Goal: Task Accomplishment & Management: Complete application form

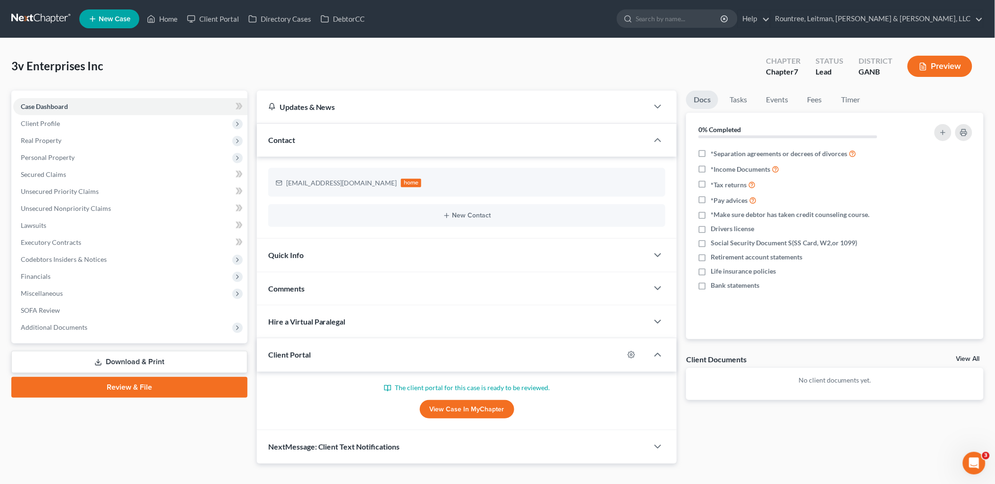
click at [122, 17] on span "New Case" at bounding box center [115, 19] width 32 height 7
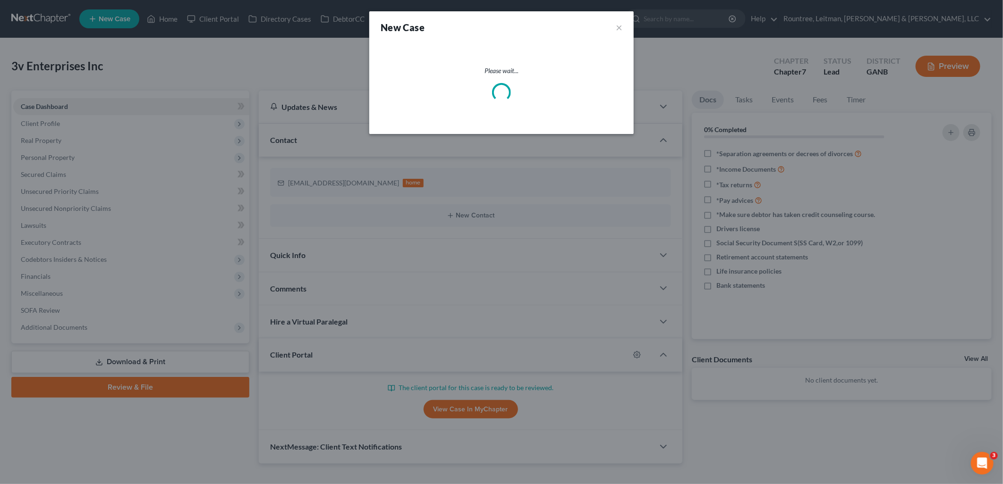
select select "19"
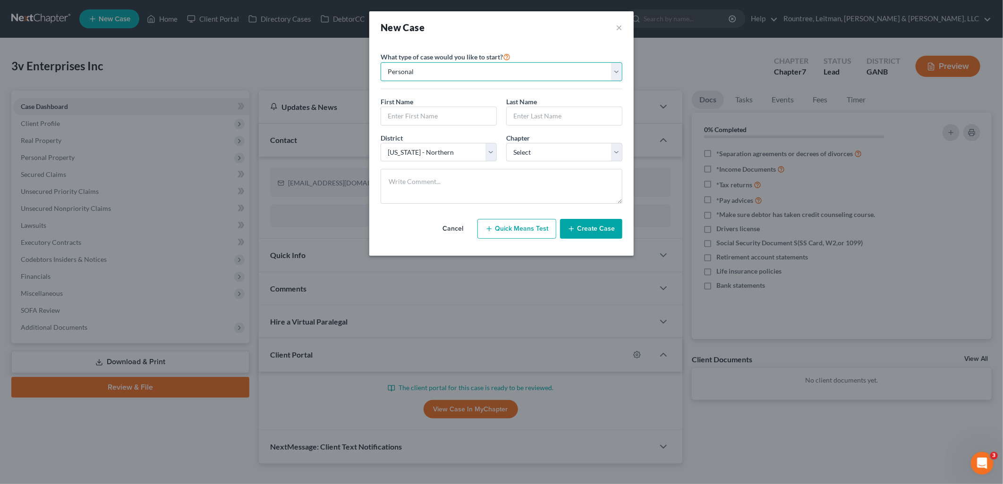
click at [473, 72] on select "Personal Business" at bounding box center [502, 71] width 242 height 19
click at [457, 70] on select "Personal Business" at bounding box center [502, 71] width 242 height 19
click at [436, 125] on div at bounding box center [439, 116] width 116 height 19
click at [436, 112] on input "text" at bounding box center [438, 116] width 115 height 18
type input "[PERSON_NAME]"
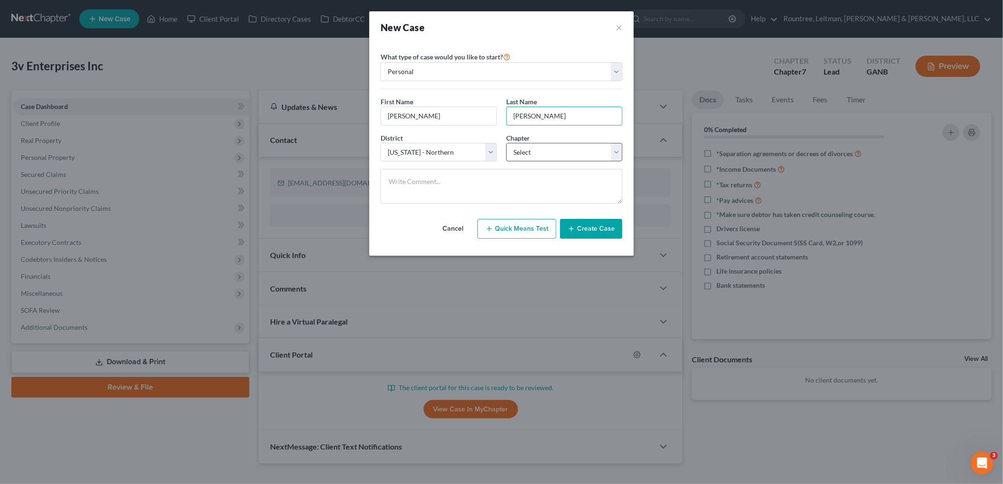
type input "[PERSON_NAME]"
click at [586, 154] on select "Select 7 11 12 13" at bounding box center [564, 152] width 116 height 19
select select "0"
click at [506, 143] on select "Select 7 11 12 13" at bounding box center [564, 152] width 116 height 19
click at [582, 231] on button "Create Case" at bounding box center [591, 229] width 62 height 20
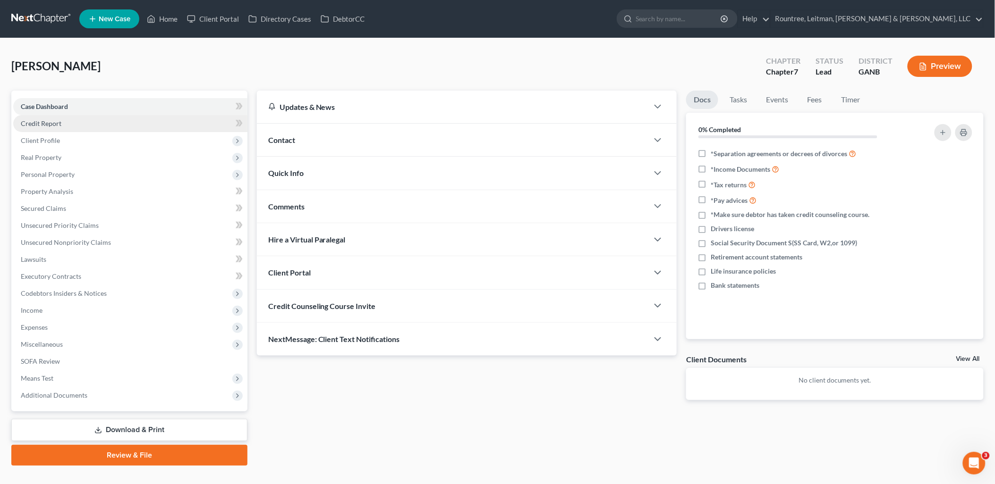
click at [131, 124] on link "Credit Report" at bounding box center [130, 123] width 234 height 17
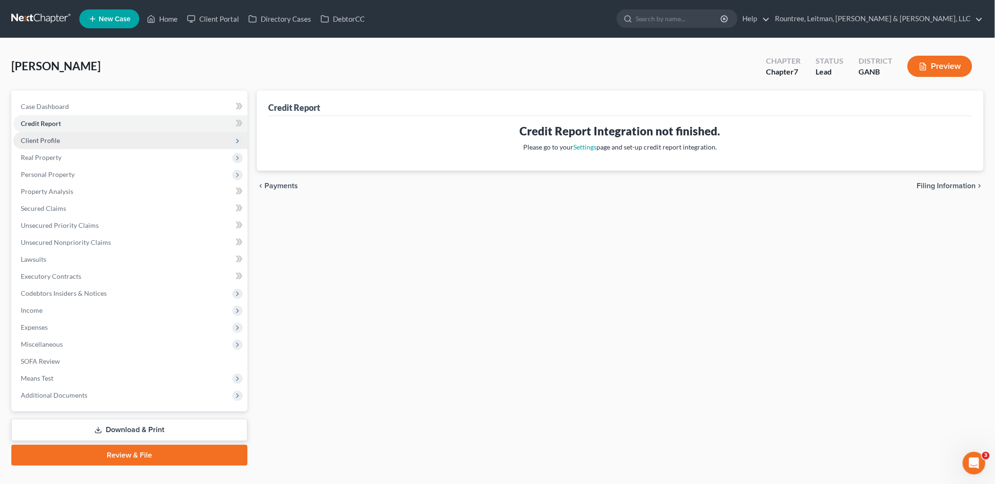
click at [126, 139] on span "Client Profile" at bounding box center [130, 140] width 234 height 17
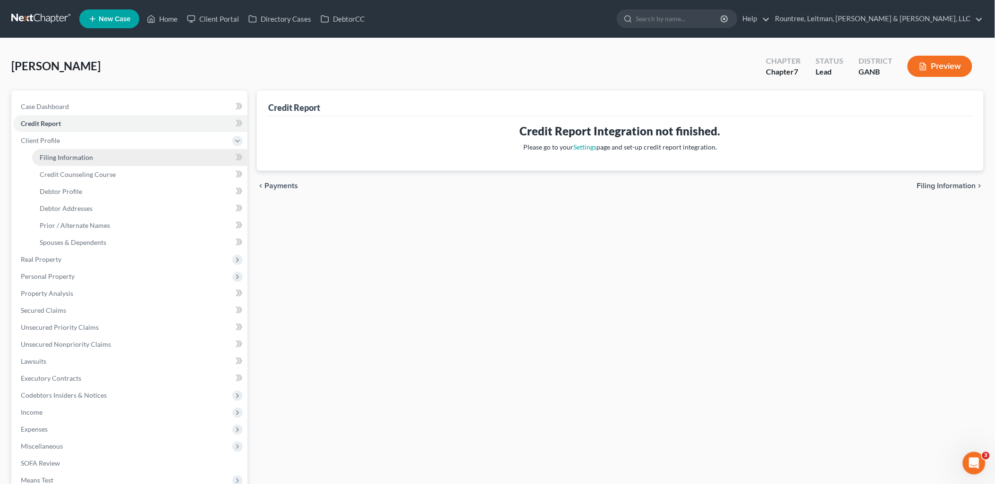
click at [121, 153] on link "Filing Information" at bounding box center [139, 157] width 215 height 17
select select "1"
select select "0"
select select "19"
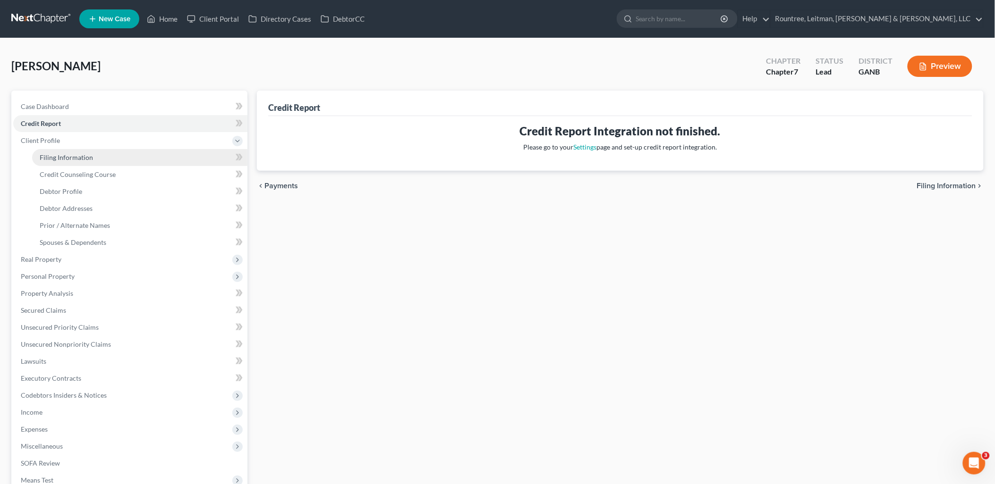
select select "10"
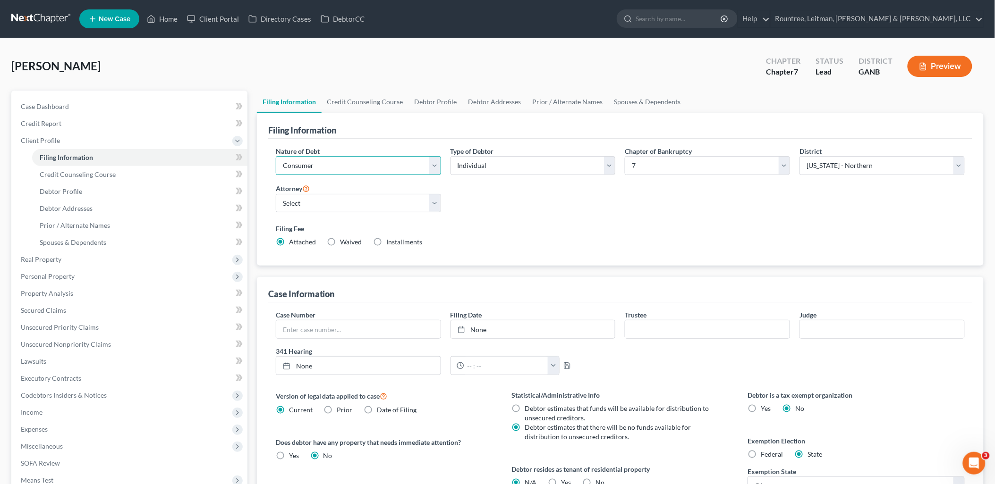
click at [356, 169] on select "Select Business Consumer Other" at bounding box center [358, 165] width 165 height 19
select select "0"
click at [276, 156] on select "Select Business Consumer Other" at bounding box center [358, 165] width 165 height 19
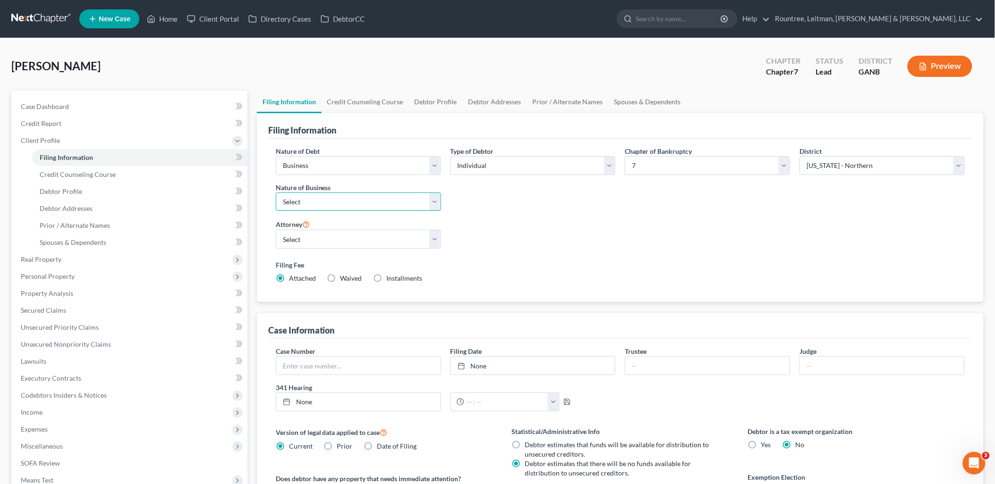
click at [336, 199] on select "Select Clearing Bank Commodity Broker Health Care Business Other Railroad Singl…" at bounding box center [358, 202] width 165 height 19
select select "3"
click at [276, 193] on select "Select Clearing Bank Commodity Broker Health Care Business Other Railroad Singl…" at bounding box center [358, 202] width 165 height 19
click at [322, 240] on select "Select [PERSON_NAME] - GANB [PERSON_NAME] - [PERSON_NAME] [PERSON_NAME] [PERSON…" at bounding box center [358, 239] width 165 height 19
select select "3"
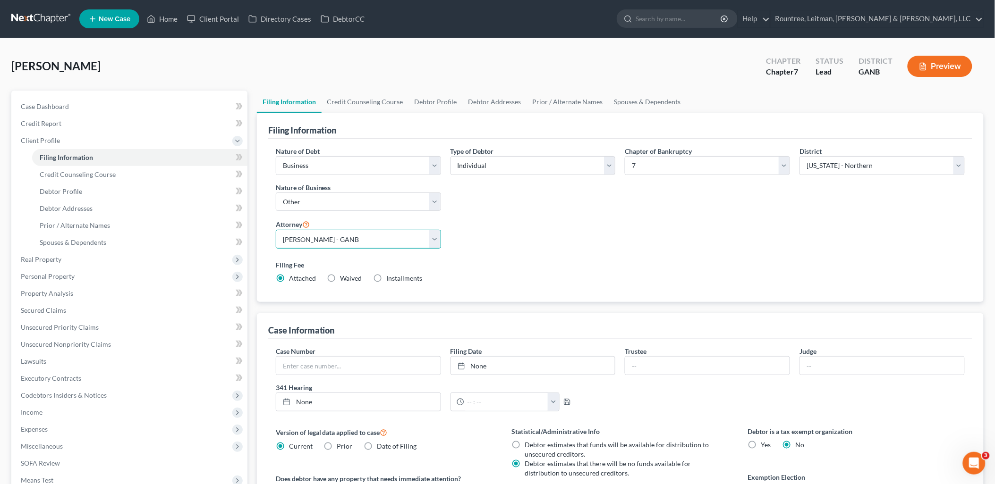
click at [276, 230] on select "Select [PERSON_NAME] - GANB [PERSON_NAME] - [PERSON_NAME] [PERSON_NAME] [PERSON…" at bounding box center [358, 239] width 165 height 19
click at [104, 175] on span "Credit Counseling Course" at bounding box center [78, 174] width 76 height 8
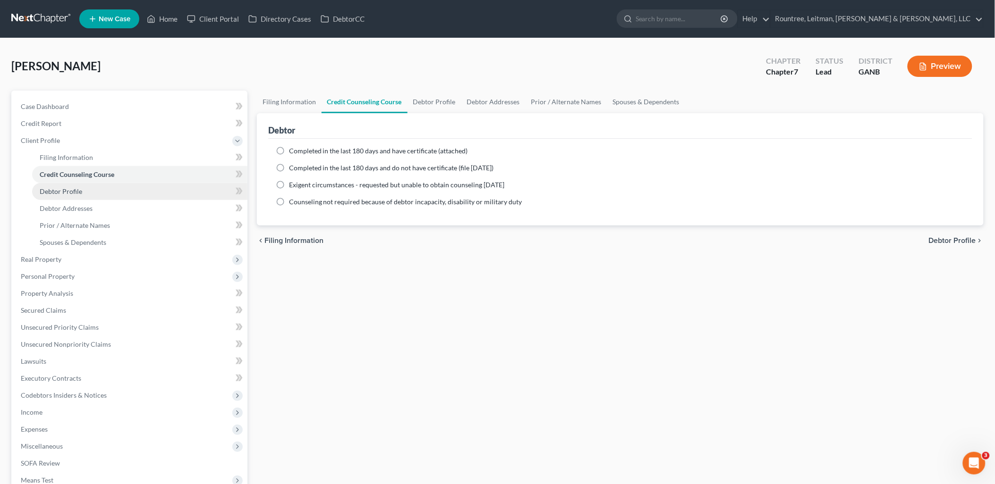
click at [130, 194] on link "Debtor Profile" at bounding box center [139, 191] width 215 height 17
select select "0"
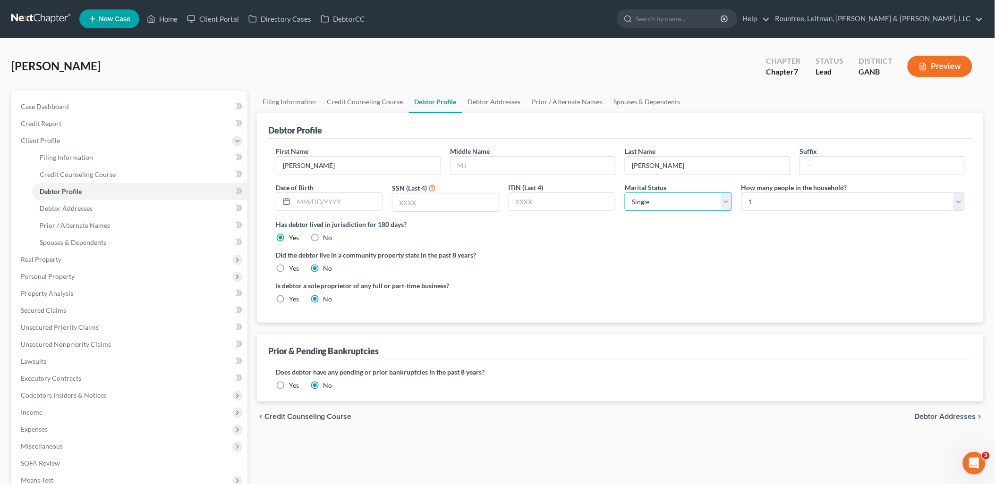
click at [668, 200] on select "Select Single Married Separated Divorced Widowed" at bounding box center [678, 202] width 107 height 19
select select "1"
click at [625, 193] on select "Select Single Married Separated Divorced Widowed" at bounding box center [678, 202] width 107 height 19
click at [759, 204] on select "Select 1 2 3 4 5 6 7 8 9 10 11 12 13 14 15 16 17 18 19 20" at bounding box center [852, 202] width 223 height 19
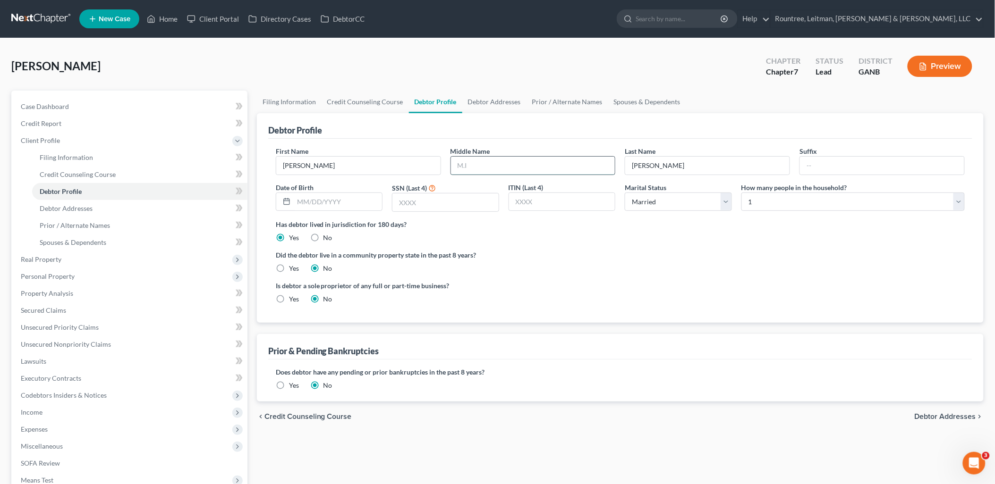
click at [491, 160] on input "text" at bounding box center [533, 166] width 164 height 18
type input "[PERSON_NAME]"
click at [565, 283] on label "Is debtor a sole proprietor of any full or part-time business?" at bounding box center [446, 286] width 340 height 10
click at [134, 205] on link "Debtor Addresses" at bounding box center [139, 208] width 215 height 17
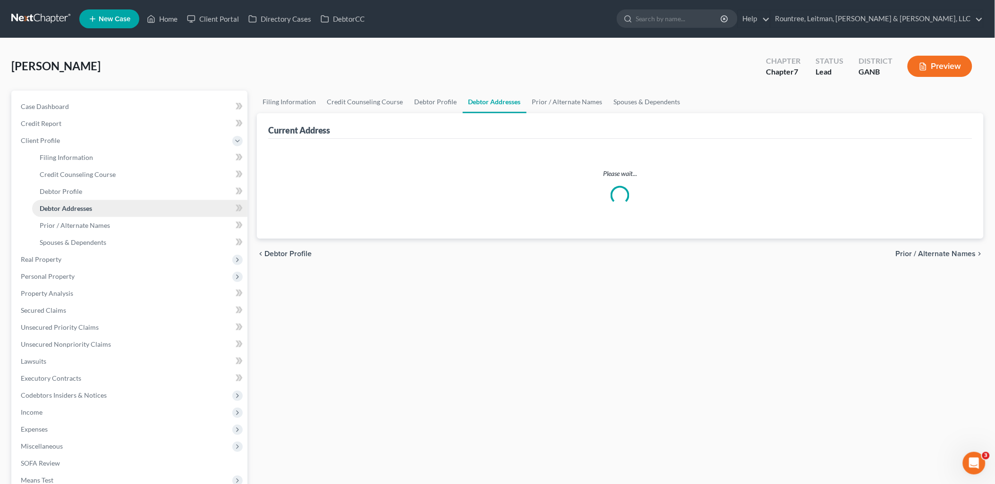
select select "0"
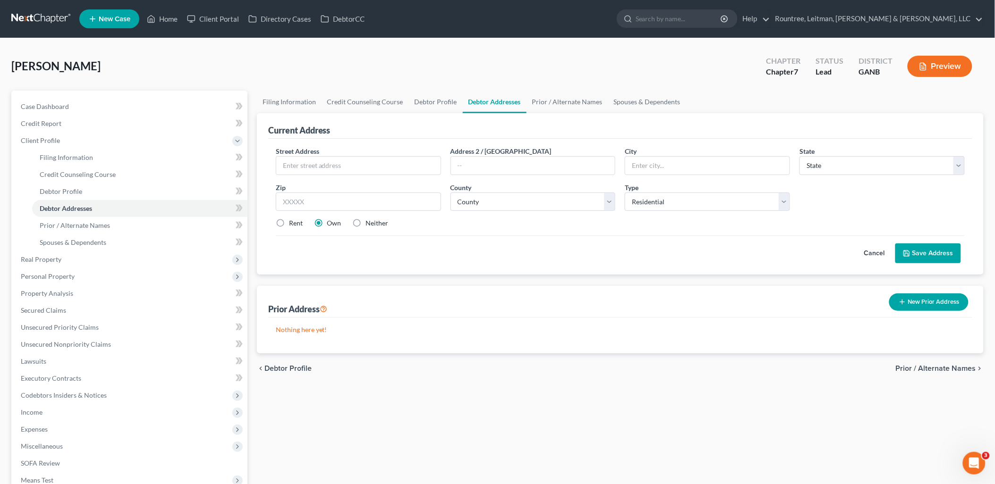
click at [310, 175] on div "Street Address * Address 2 / [GEOGRAPHIC_DATA] * State * State [US_STATE] AK AR…" at bounding box center [620, 191] width 698 height 90
click at [313, 167] on input "text" at bounding box center [358, 166] width 164 height 18
type input "[STREET_ADDRESS]"
type input "[PERSON_NAME]"
select select "10"
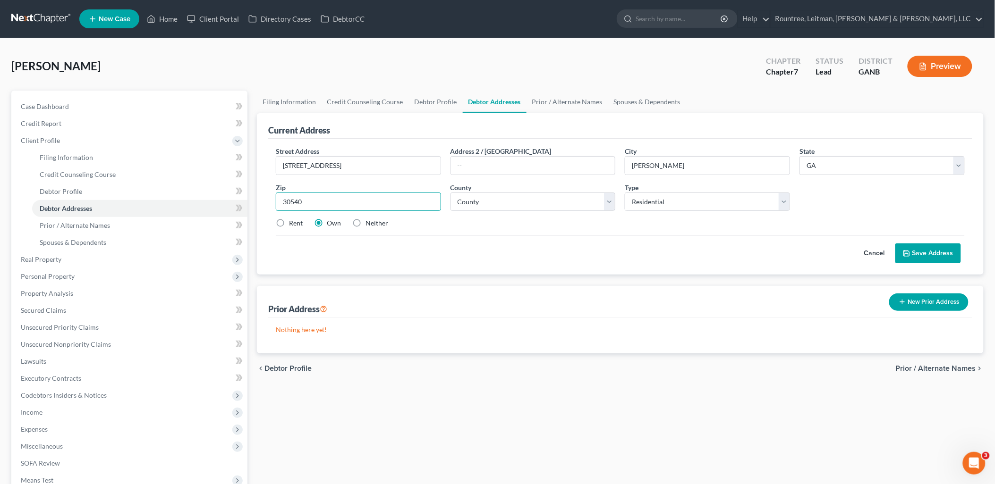
type input "30540"
type input "Ellijay"
click at [450, 232] on div "Street Address * [STREET_ADDRESS] * [GEOGRAPHIC_DATA] * State [US_STATE] AK AR …" at bounding box center [620, 191] width 698 height 90
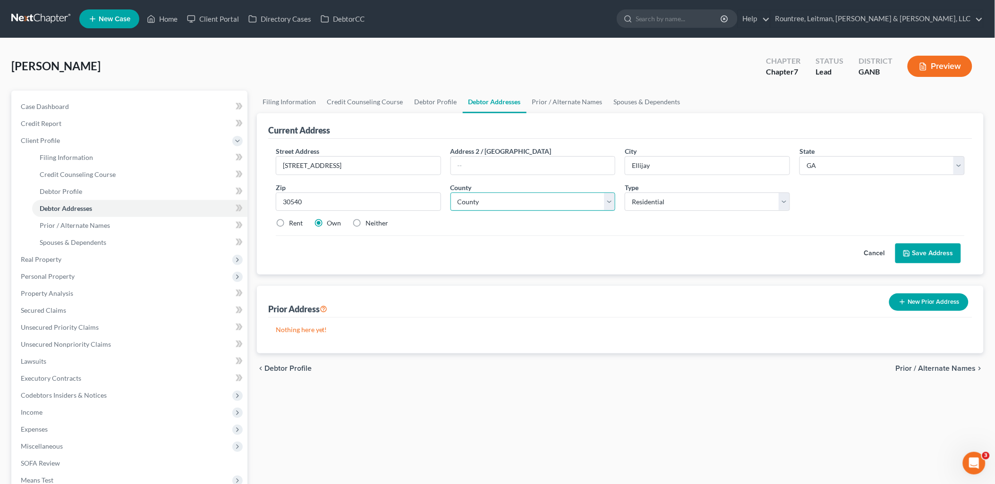
click at [503, 210] on select "County [GEOGRAPHIC_DATA] [GEOGRAPHIC_DATA] [GEOGRAPHIC_DATA] [GEOGRAPHIC_DATA] …" at bounding box center [532, 202] width 165 height 19
select select "60"
click at [450, 193] on select "County [GEOGRAPHIC_DATA] [GEOGRAPHIC_DATA] [GEOGRAPHIC_DATA] [GEOGRAPHIC_DATA] …" at bounding box center [532, 202] width 165 height 19
click at [937, 253] on button "Save Address" at bounding box center [928, 254] width 66 height 20
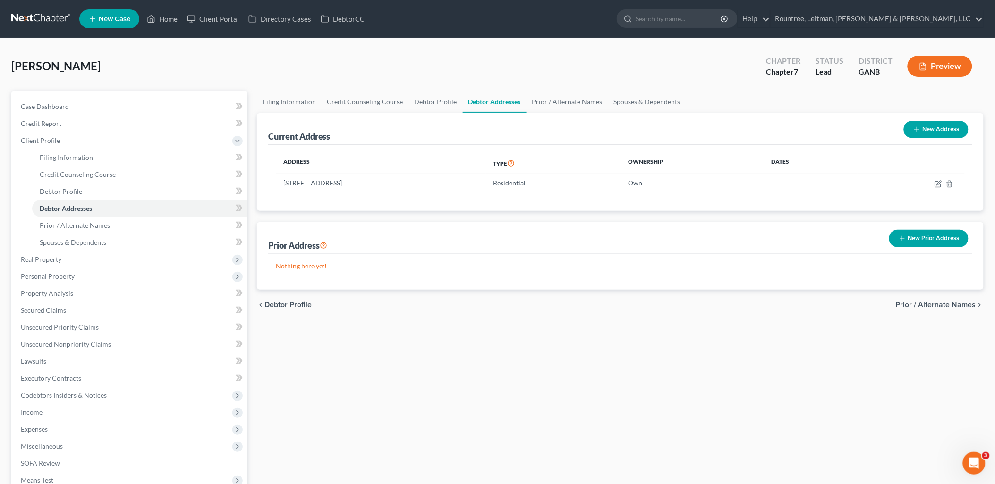
click at [909, 237] on button "New Prior Address" at bounding box center [928, 238] width 79 height 17
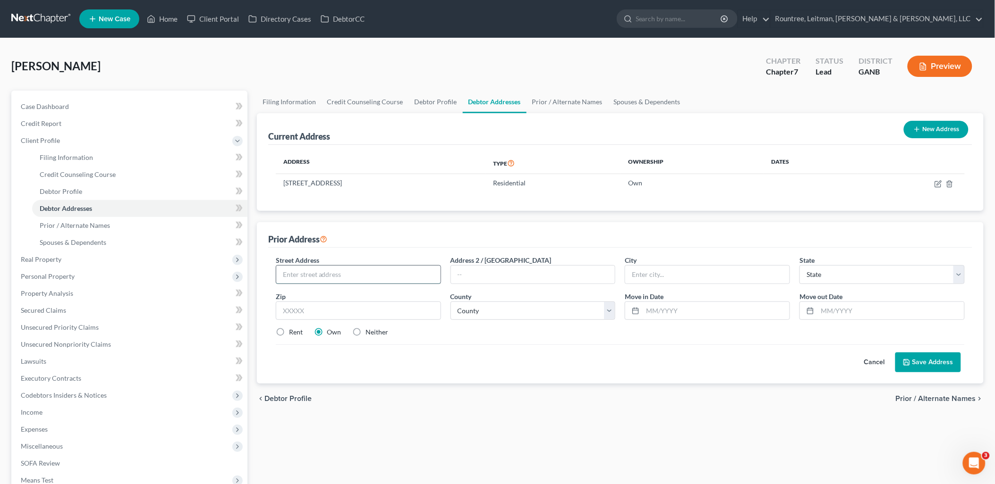
click at [341, 270] on input "text" at bounding box center [358, 275] width 164 height 18
type input "[STREET_ADDRESS]"
type input "30540"
click at [489, 343] on div "Street Address * [STREET_ADDRESS] * State * State [US_STATE] AK AR AZ CA CO CT …" at bounding box center [620, 300] width 698 height 90
type input "Ellijay"
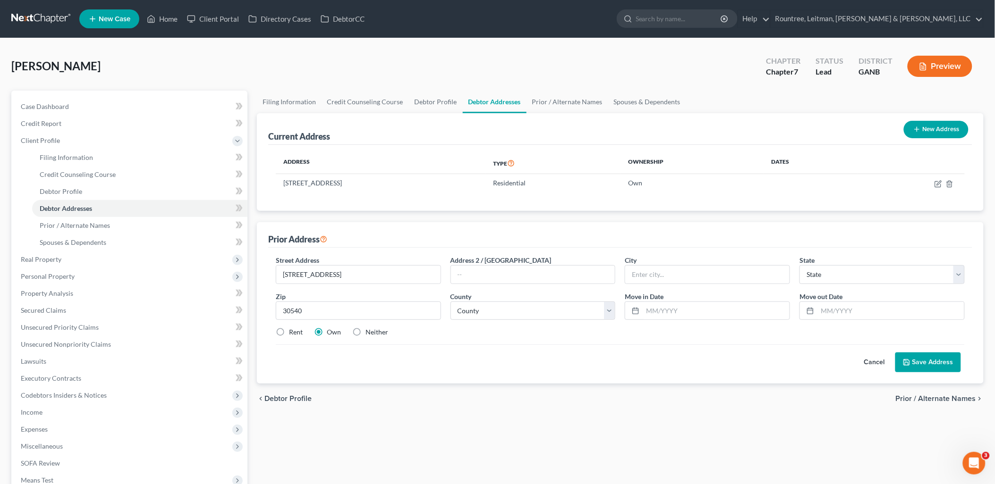
select select "10"
click at [517, 313] on select "County" at bounding box center [532, 311] width 165 height 19
click at [517, 313] on select "County [GEOGRAPHIC_DATA] [GEOGRAPHIC_DATA] [GEOGRAPHIC_DATA] [GEOGRAPHIC_DATA] …" at bounding box center [532, 311] width 165 height 19
select select "60"
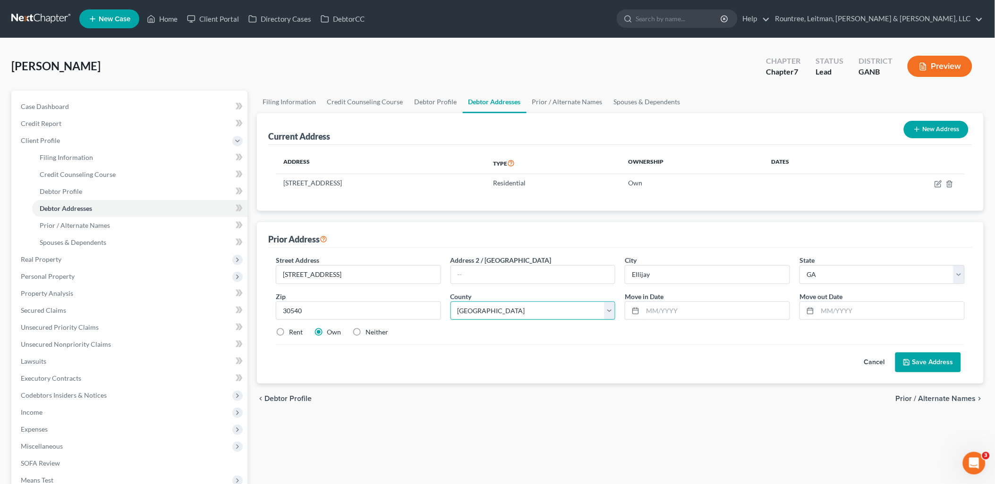
click at [450, 302] on select "County [GEOGRAPHIC_DATA] [GEOGRAPHIC_DATA] [GEOGRAPHIC_DATA] [GEOGRAPHIC_DATA] …" at bounding box center [532, 311] width 165 height 19
click at [659, 308] on input "text" at bounding box center [716, 311] width 147 height 18
type input "08/2021"
click at [864, 308] on input "text" at bounding box center [890, 311] width 147 height 18
type input "01/2024"
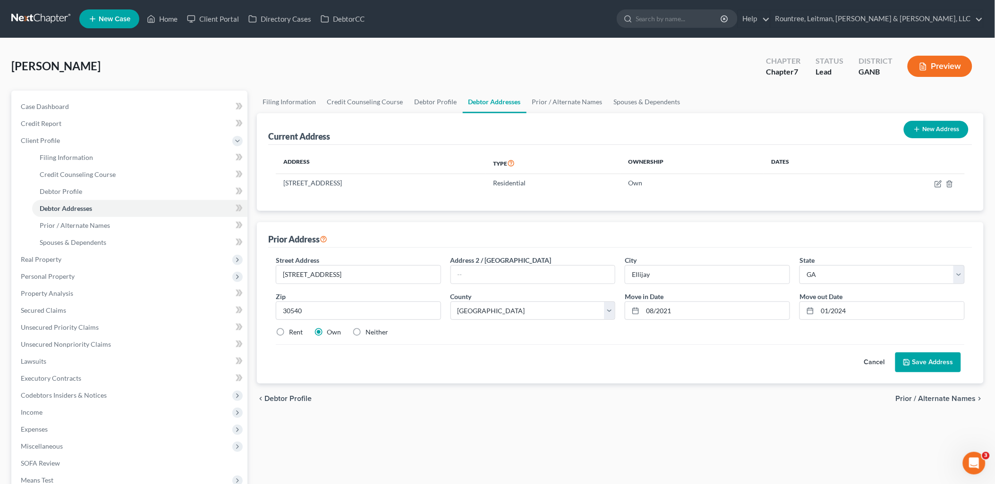
click at [926, 360] on button "Save Address" at bounding box center [928, 363] width 66 height 20
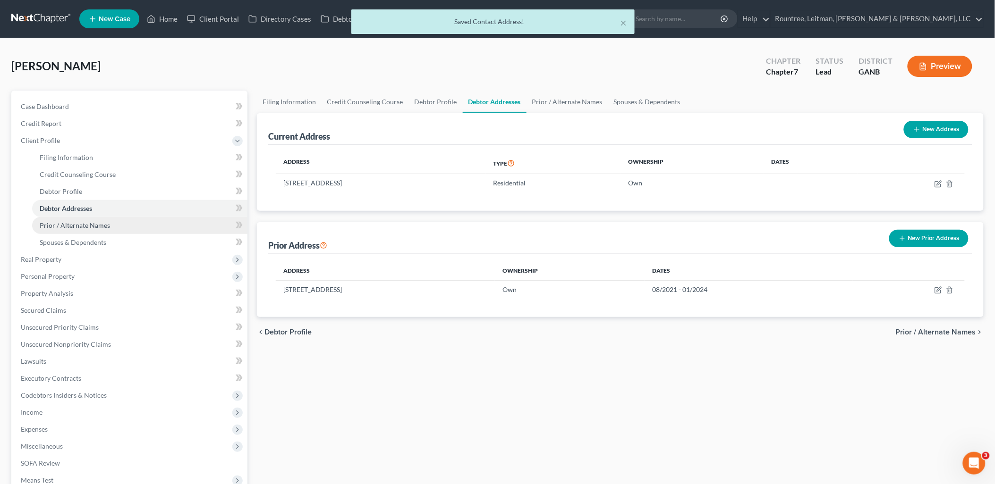
click at [106, 222] on span "Prior / Alternate Names" at bounding box center [75, 225] width 70 height 8
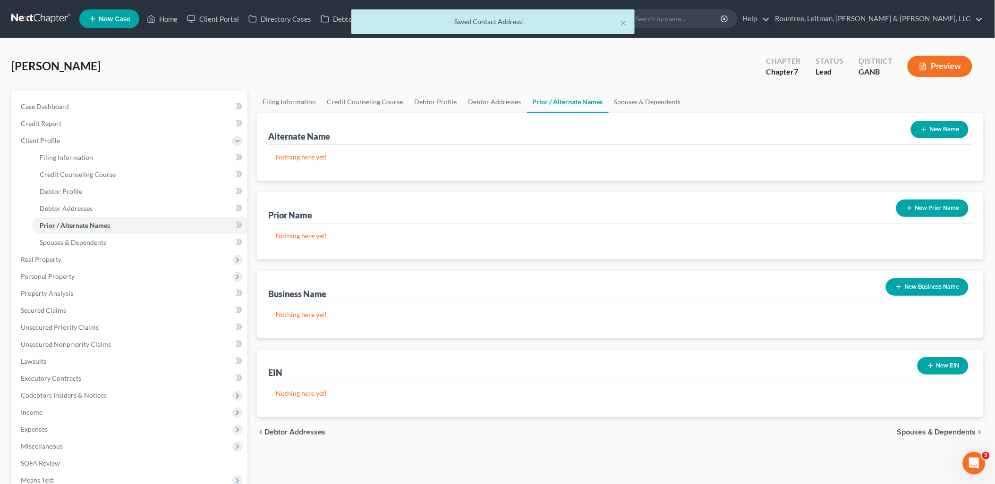
click at [924, 131] on line "button" at bounding box center [924, 129] width 0 height 4
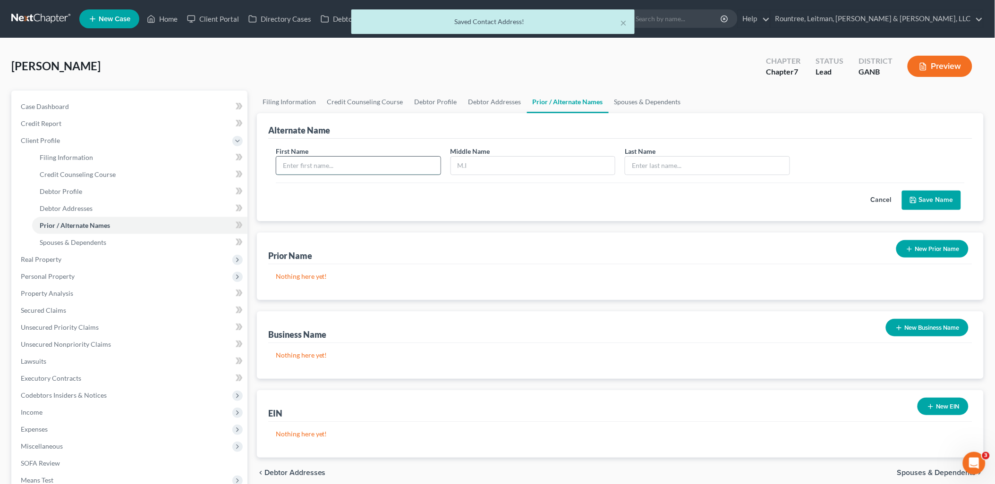
click at [380, 163] on input "text" at bounding box center [358, 166] width 164 height 18
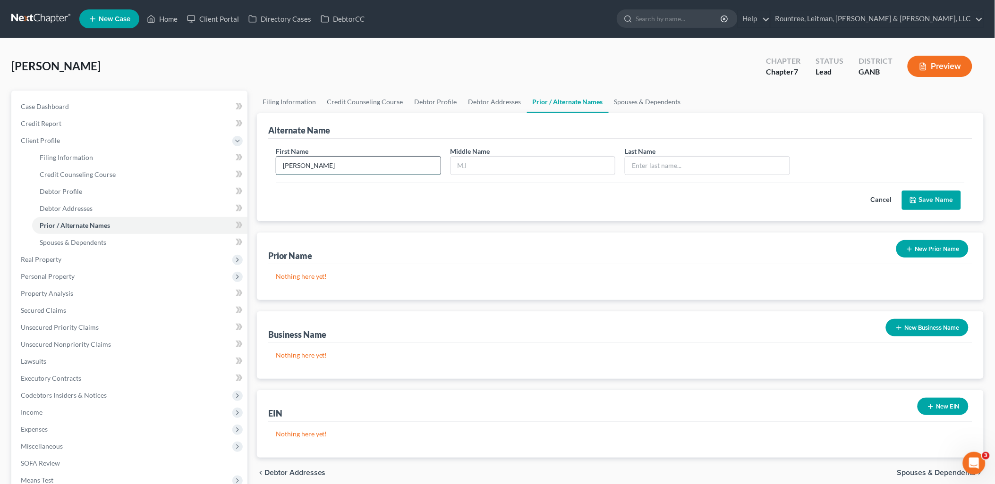
type input "[PERSON_NAME]"
click at [938, 201] on button "Save Name" at bounding box center [931, 201] width 59 height 20
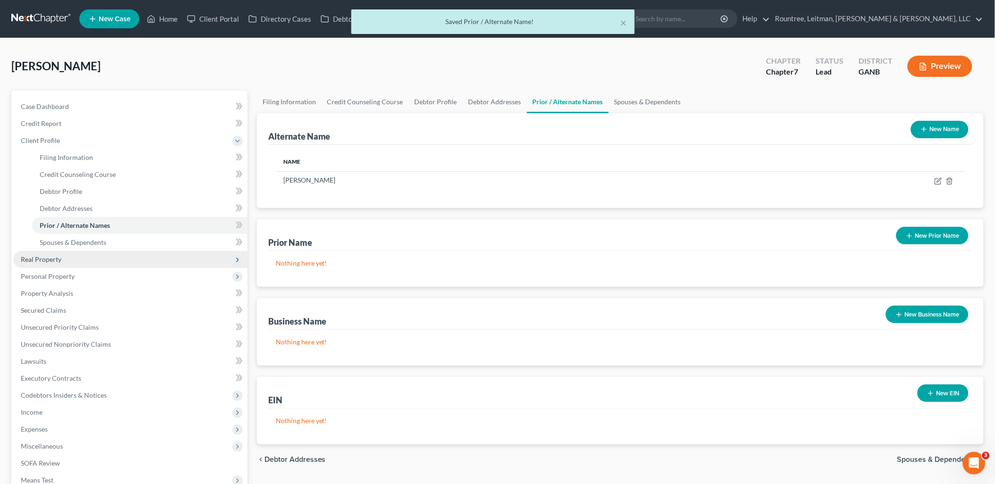
click at [115, 251] on span "Real Property" at bounding box center [130, 259] width 234 height 17
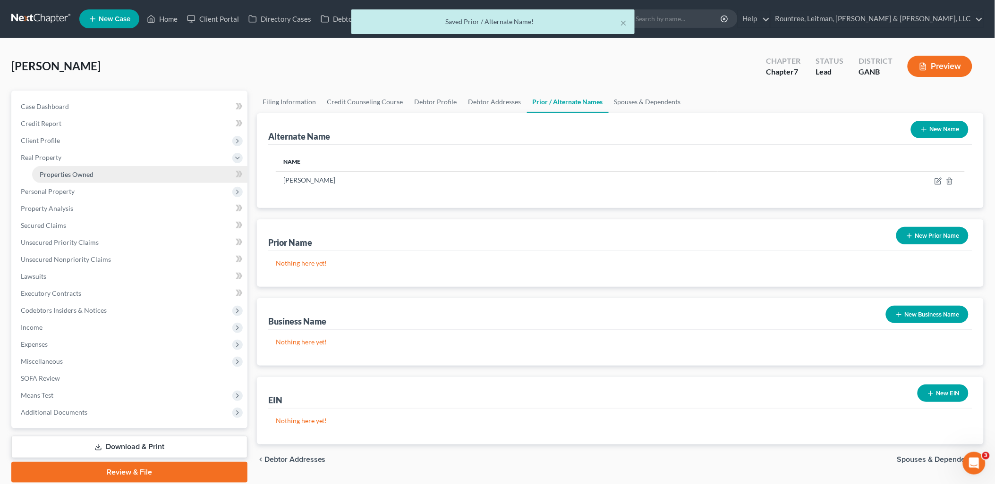
click at [104, 172] on link "Properties Owned" at bounding box center [139, 174] width 215 height 17
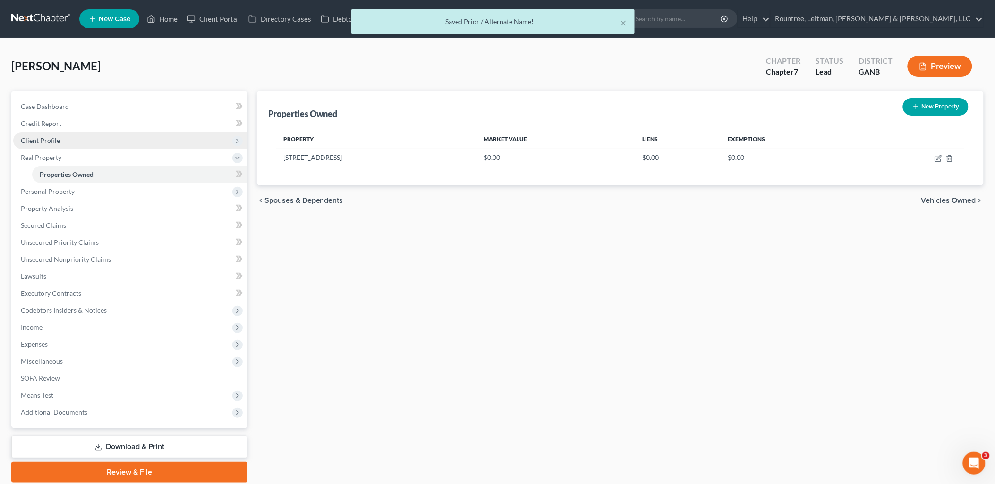
click at [95, 138] on span "Client Profile" at bounding box center [130, 140] width 234 height 17
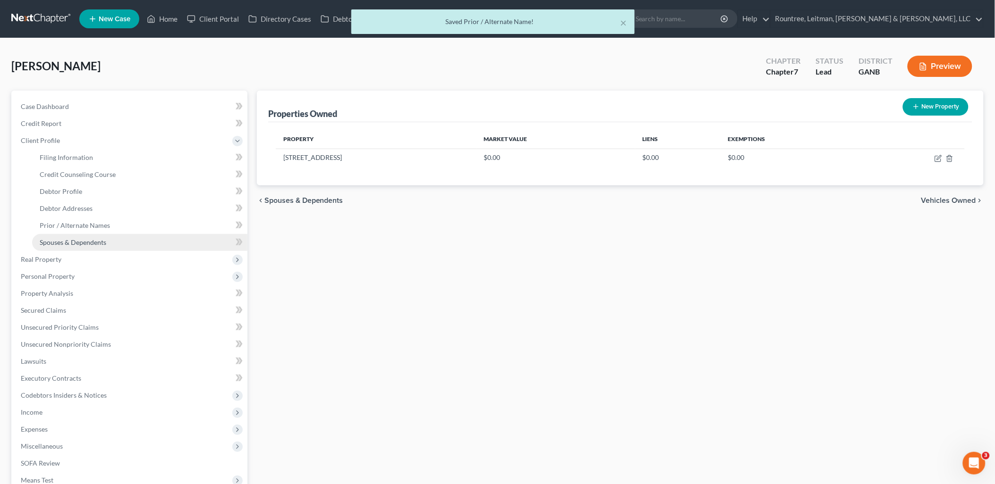
click at [86, 243] on span "Spouses & Dependents" at bounding box center [73, 242] width 67 height 8
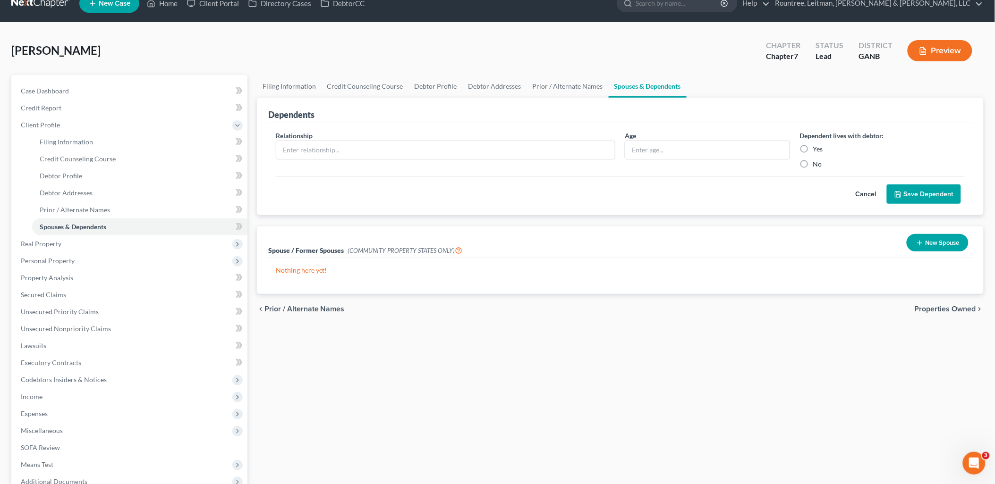
scroll to position [21, 0]
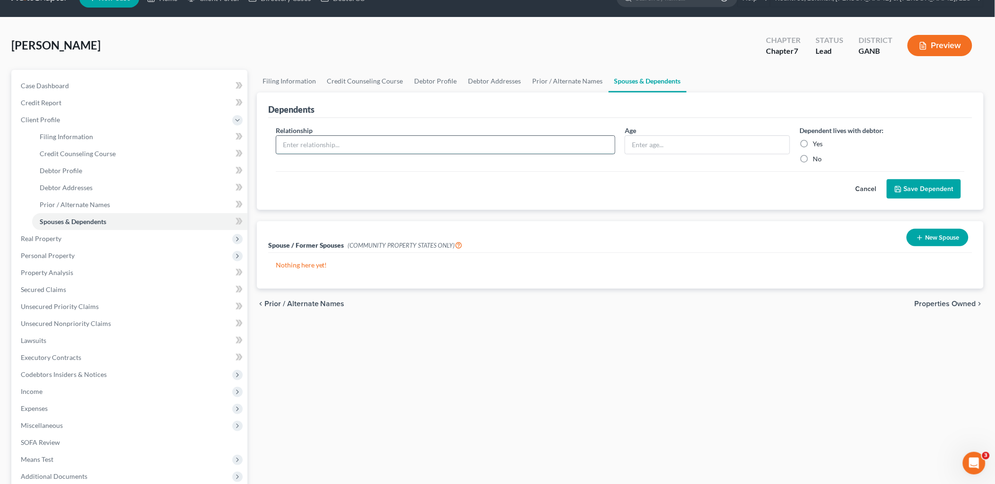
click at [371, 140] on input "text" at bounding box center [445, 145] width 339 height 18
type input "Son"
type input "14"
drag, startPoint x: 803, startPoint y: 143, endPoint x: 807, endPoint y: 147, distance: 6.4
click at [813, 143] on label "Yes" at bounding box center [818, 143] width 10 height 9
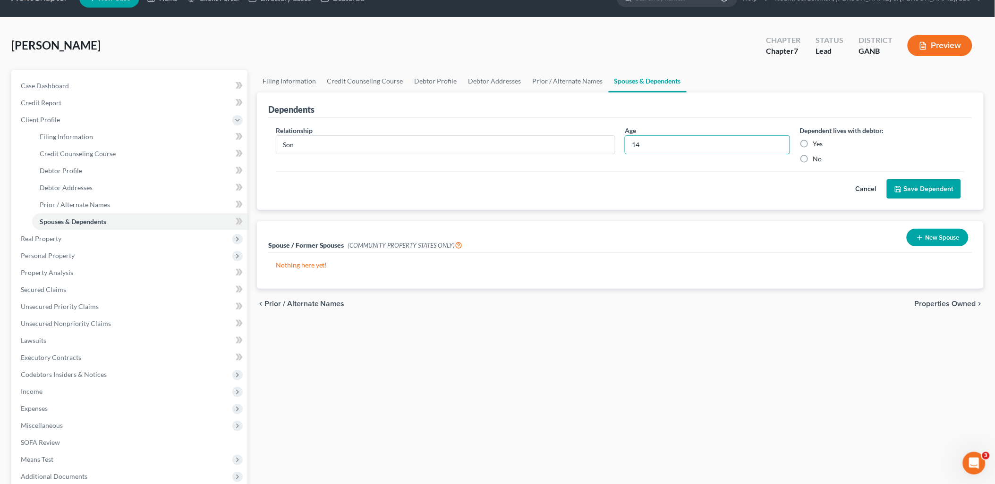
click at [816, 143] on input "Yes" at bounding box center [819, 142] width 6 height 6
radio input "true"
click at [902, 186] on icon "submit" at bounding box center [898, 190] width 8 height 8
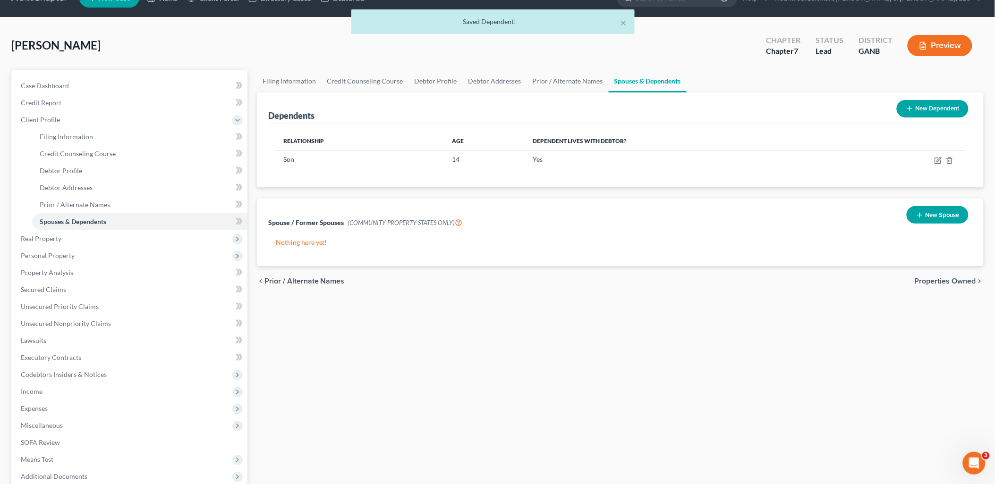
click at [938, 103] on button "New Dependent" at bounding box center [933, 108] width 72 height 17
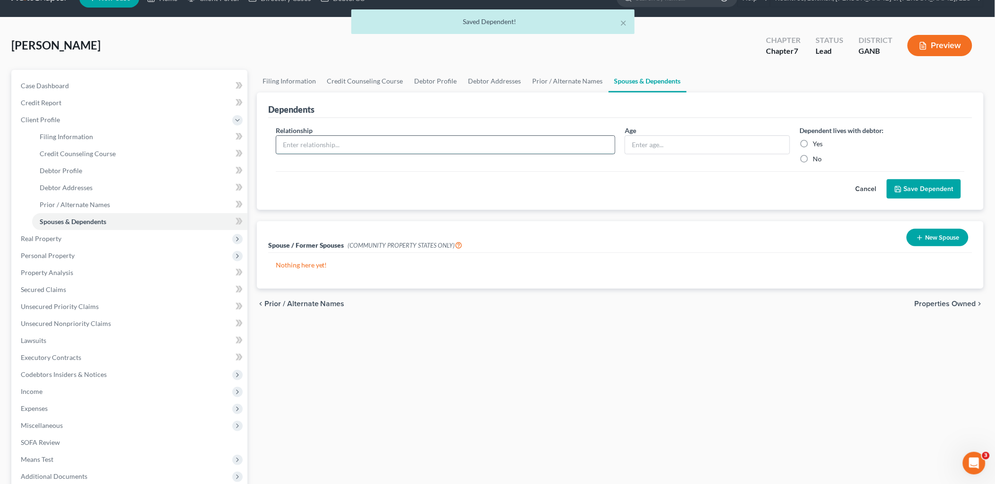
click at [446, 148] on input "text" at bounding box center [445, 145] width 339 height 18
type input "Son"
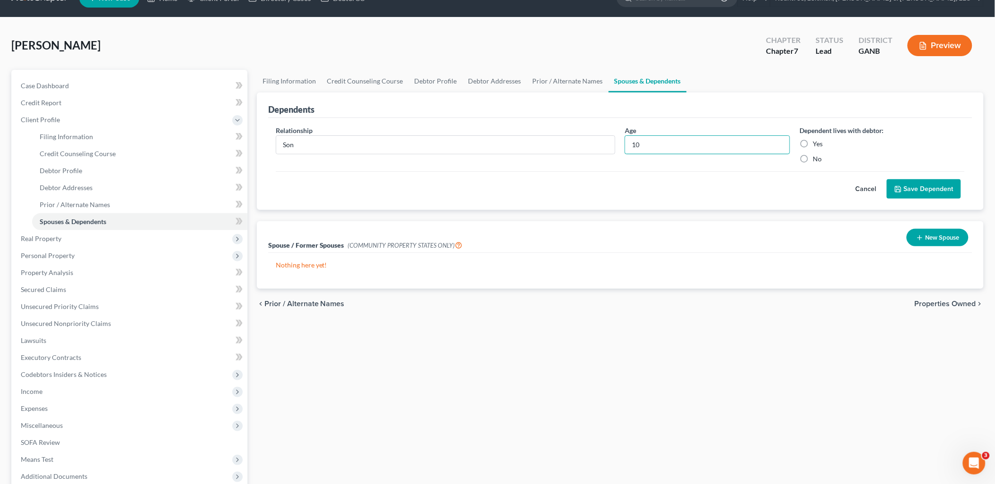
type input "10"
click at [813, 143] on label "Yes" at bounding box center [818, 143] width 10 height 9
click at [816, 143] on input "Yes" at bounding box center [819, 142] width 6 height 6
radio input "true"
click at [906, 180] on button "Save Dependent" at bounding box center [924, 189] width 74 height 20
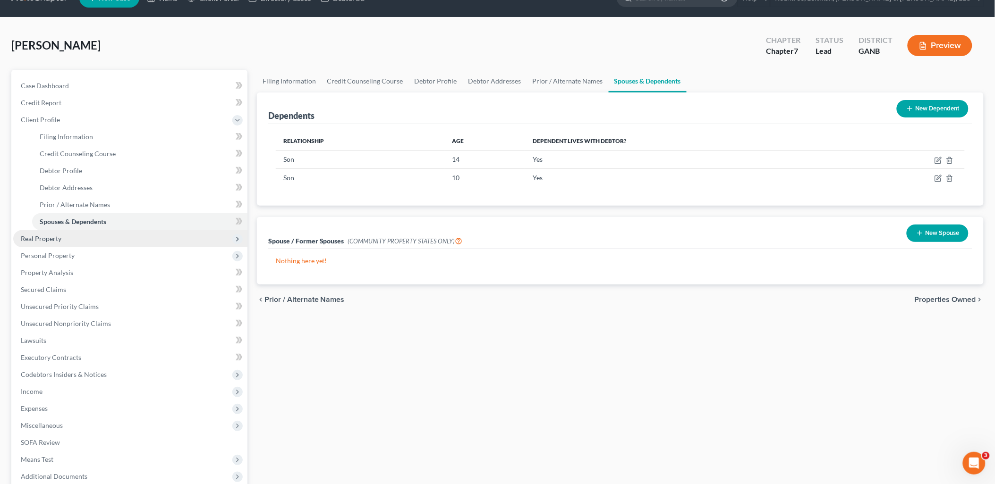
click at [120, 237] on span "Real Property" at bounding box center [130, 238] width 234 height 17
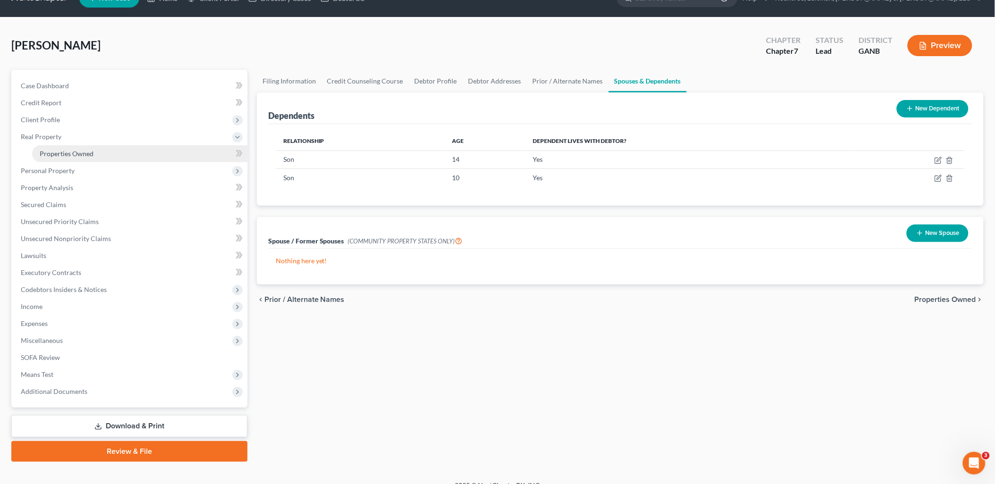
click at [102, 155] on link "Properties Owned" at bounding box center [139, 153] width 215 height 17
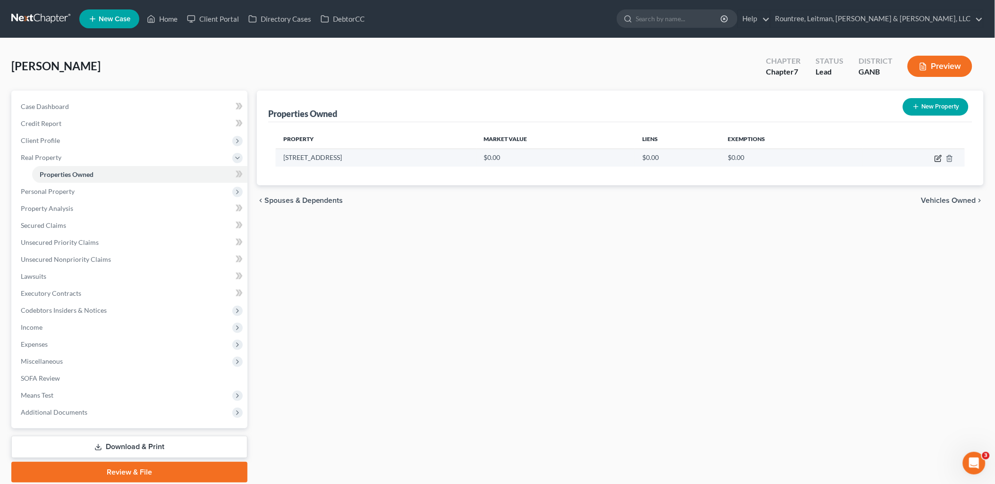
click at [938, 159] on icon "button" at bounding box center [939, 157] width 4 height 4
select select "10"
select select "60"
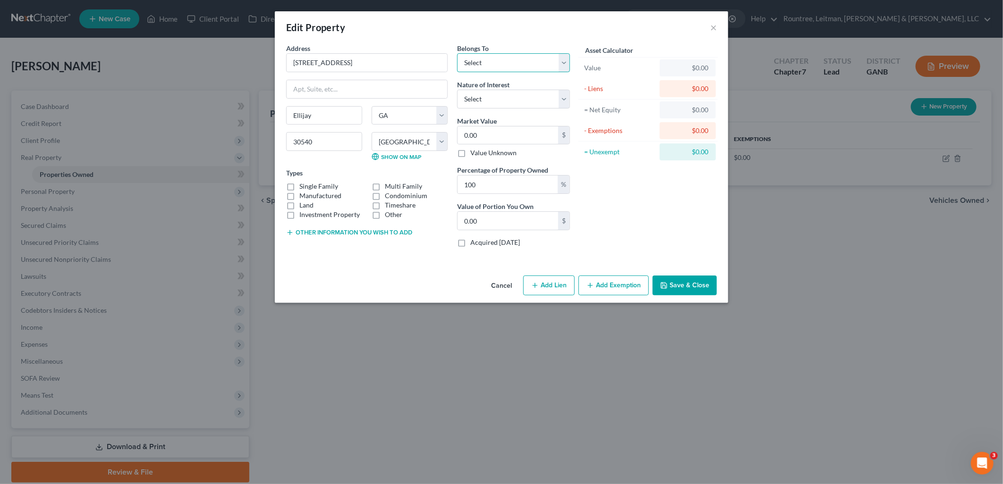
click at [521, 64] on select "Select Debtor 1 Only Debtor 2 Only Debtor 1 And Debtor 2 Only At Least One Of T…" at bounding box center [513, 62] width 113 height 19
select select "3"
click at [457, 53] on select "Select Debtor 1 Only Debtor 2 Only Debtor 1 And Debtor 2 Only At Least One Of T…" at bounding box center [513, 62] width 113 height 19
click at [299, 188] on label "Single Family" at bounding box center [318, 186] width 39 height 9
click at [303, 188] on input "Single Family" at bounding box center [306, 185] width 6 height 6
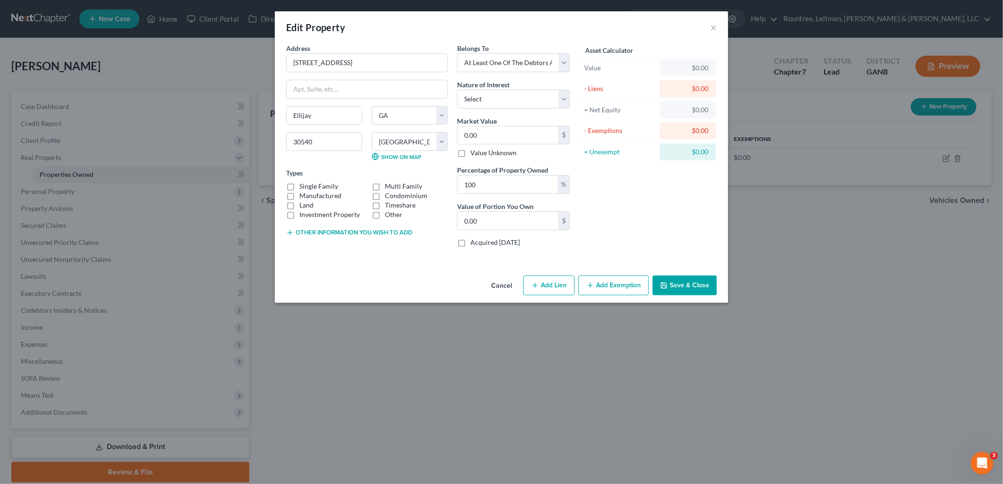
checkbox input "true"
click at [523, 100] on select "Select Fee Simple Joint Tenant Life Estate Equitable Interest Future Interest T…" at bounding box center [513, 99] width 113 height 19
click at [686, 210] on div "Asset Calculator Value $0.00 - Liens $0.00 = Net Equity $0.00 - Exemptions $0.0…" at bounding box center [648, 149] width 147 height 212
click at [374, 66] on input "[STREET_ADDRESS]" at bounding box center [367, 63] width 161 height 18
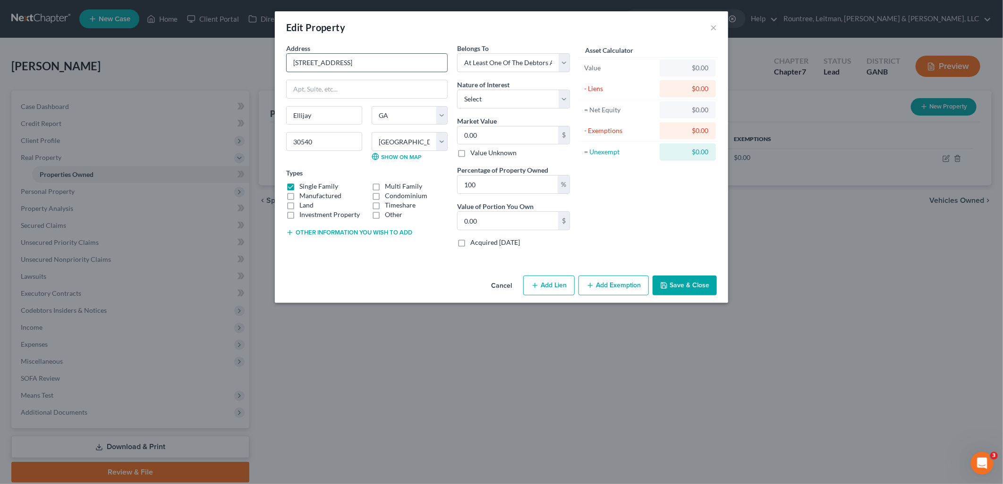
click at [374, 66] on input "[STREET_ADDRESS]" at bounding box center [367, 63] width 161 height 18
click at [665, 225] on div "Asset Calculator Value $0.00 - Liens $0.00 = Net Equity $0.00 - Exemptions $0.0…" at bounding box center [648, 149] width 147 height 212
click at [516, 138] on input "0.00" at bounding box center [508, 136] width 101 height 18
type input "4"
type input "4.00"
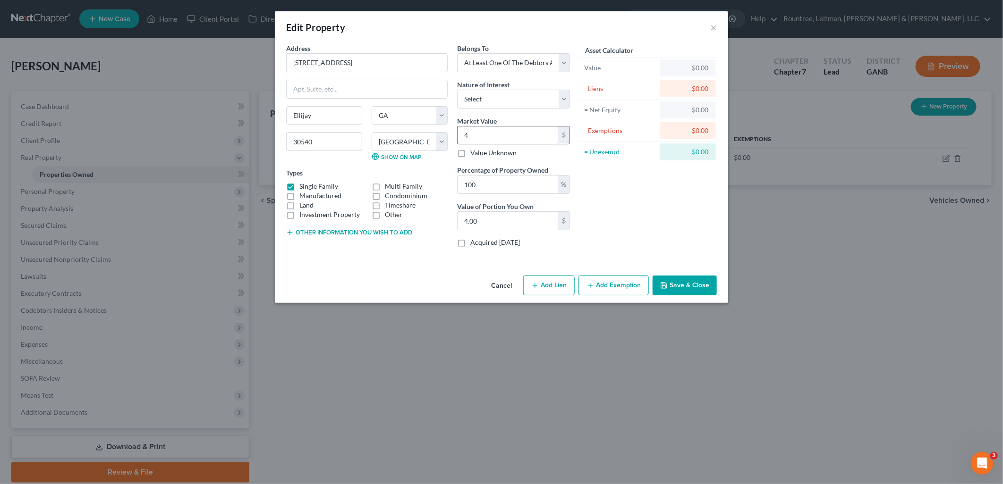
type input "44"
type input "44.00"
type input "445"
type input "445.00"
type input "4450"
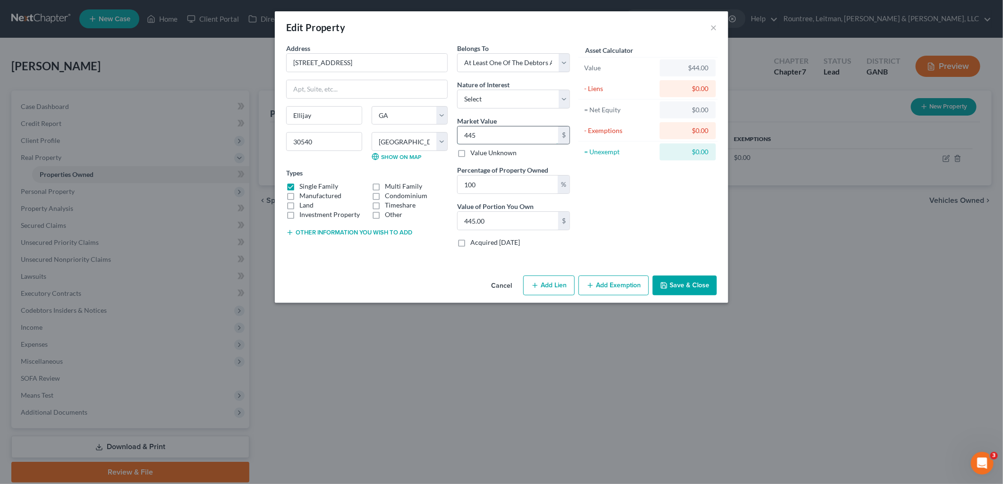
type input "4,450.00"
type input "4,4500"
type input "44,500.00"
type input "44,5000"
type input "445,000.00"
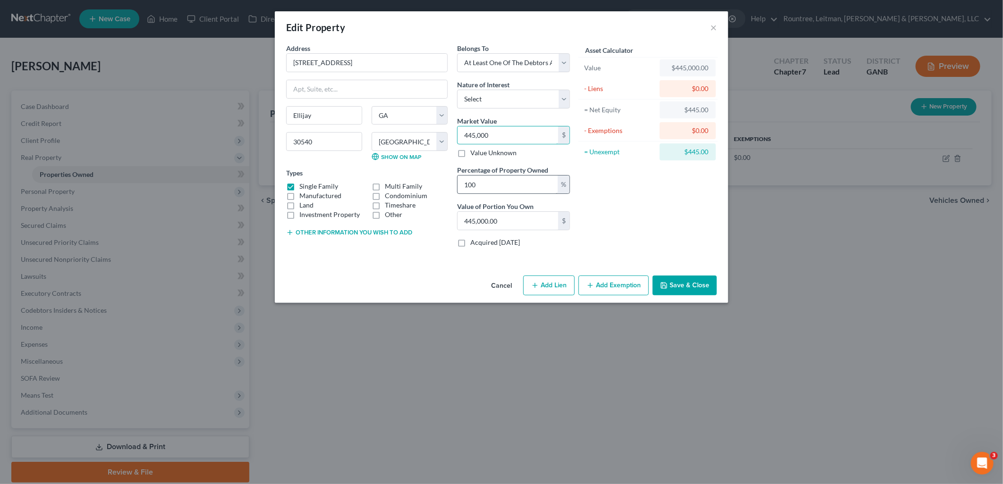
type input "445,000"
click at [518, 192] on input "100" at bounding box center [508, 185] width 100 height 18
type input "10"
type input "44,500.00"
type input "1"
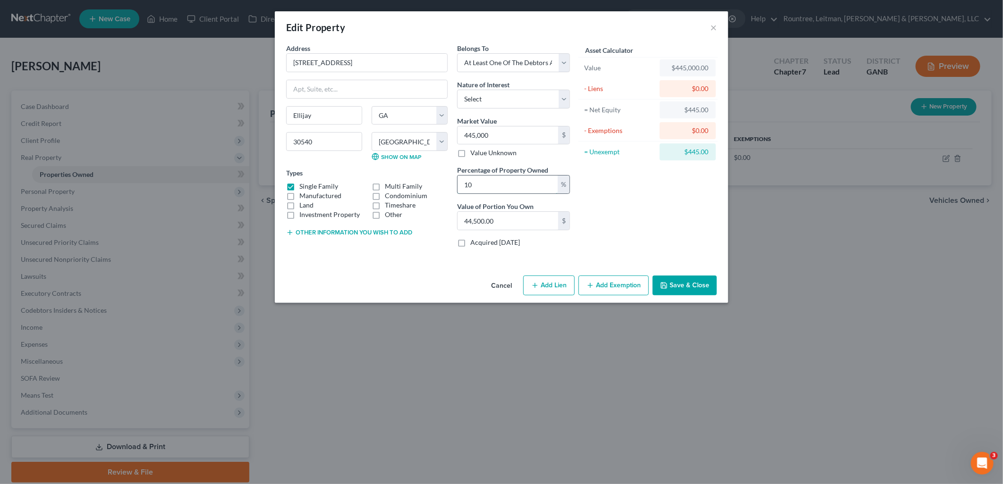
type input "4,450.00"
type input "5"
type input "22,250.00"
type input "50"
type input "222,500.00"
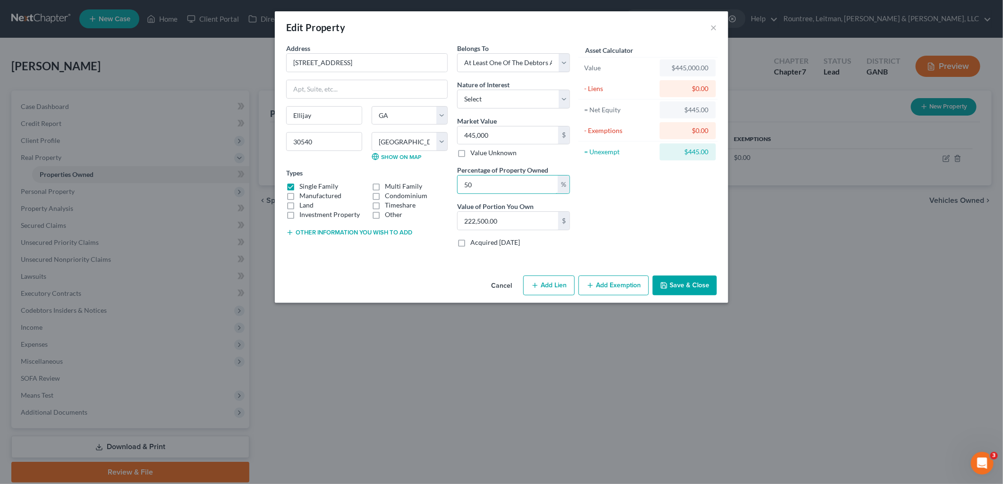
type input "50"
click at [684, 286] on button "Save & Close" at bounding box center [685, 286] width 64 height 20
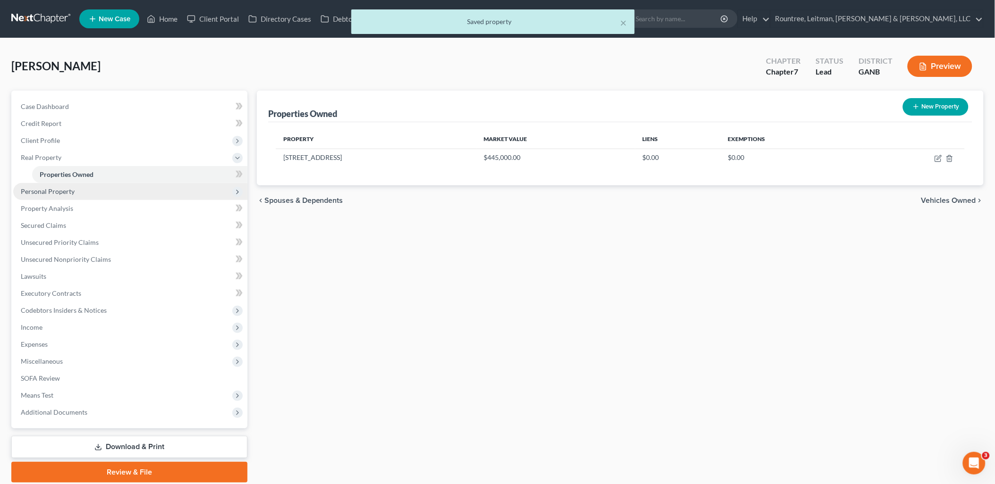
click at [136, 192] on span "Personal Property" at bounding box center [130, 191] width 234 height 17
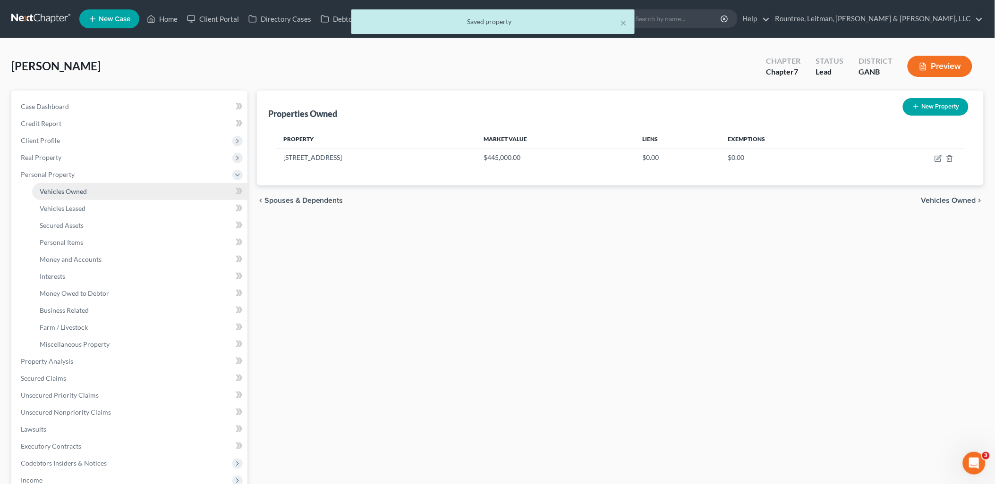
click at [123, 190] on link "Vehicles Owned" at bounding box center [139, 191] width 215 height 17
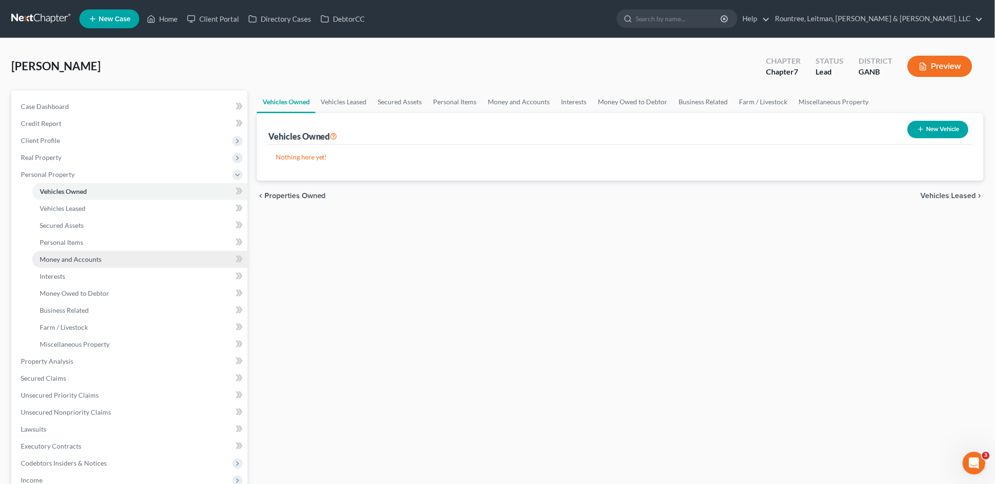
click at [104, 258] on link "Money and Accounts" at bounding box center [139, 259] width 215 height 17
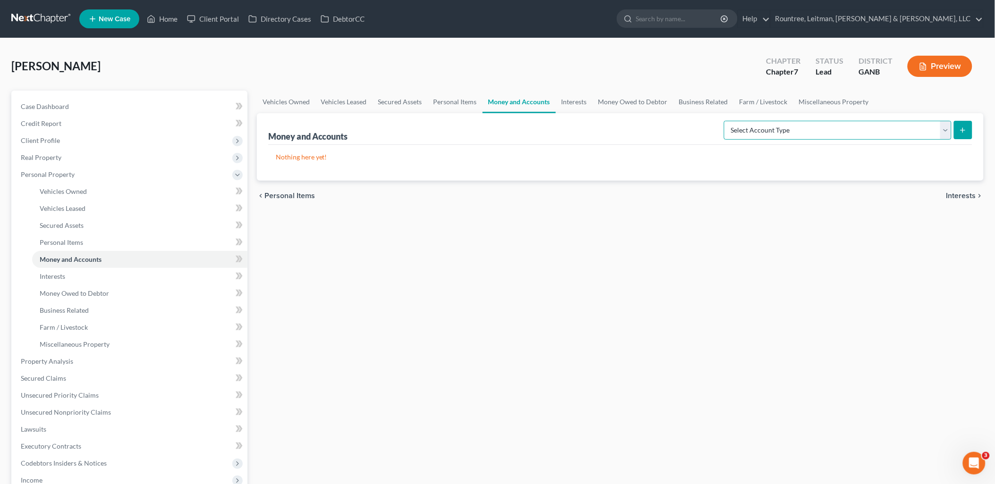
click at [806, 125] on select "Select Account Type Brokerage (A/B: 18, SOFA: 20) Cash on Hand (A/B: 16) Certif…" at bounding box center [838, 130] width 228 height 19
select select "checking"
click at [726, 121] on select "Select Account Type Brokerage (A/B: 18, SOFA: 20) Cash on Hand (A/B: 16) Certif…" at bounding box center [838, 130] width 228 height 19
click at [967, 123] on button "submit" at bounding box center [963, 130] width 18 height 18
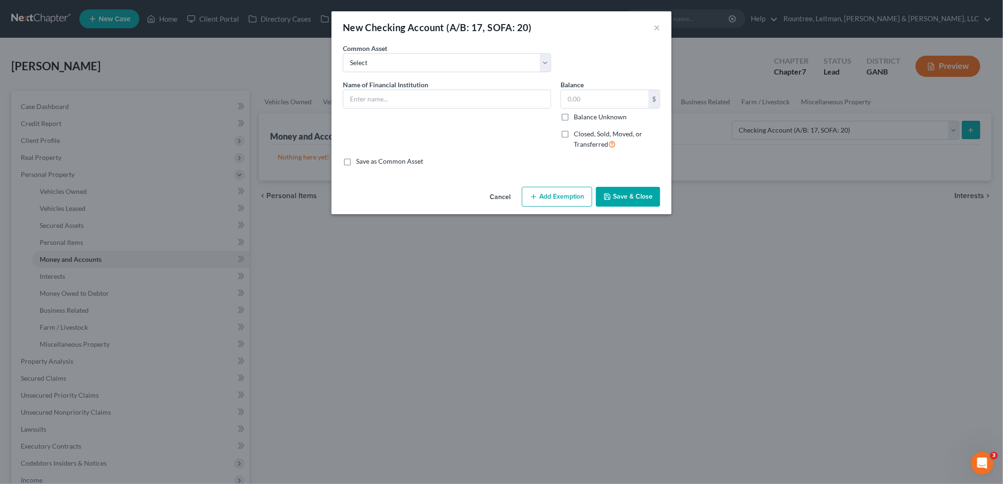
click at [423, 86] on span "Name of Financial Institution" at bounding box center [385, 85] width 85 height 8
click at [422, 100] on input "text" at bounding box center [446, 99] width 207 height 18
type input "[PERSON_NAME] Fargo"
click at [611, 93] on input "text" at bounding box center [604, 99] width 87 height 18
type input "0.00"
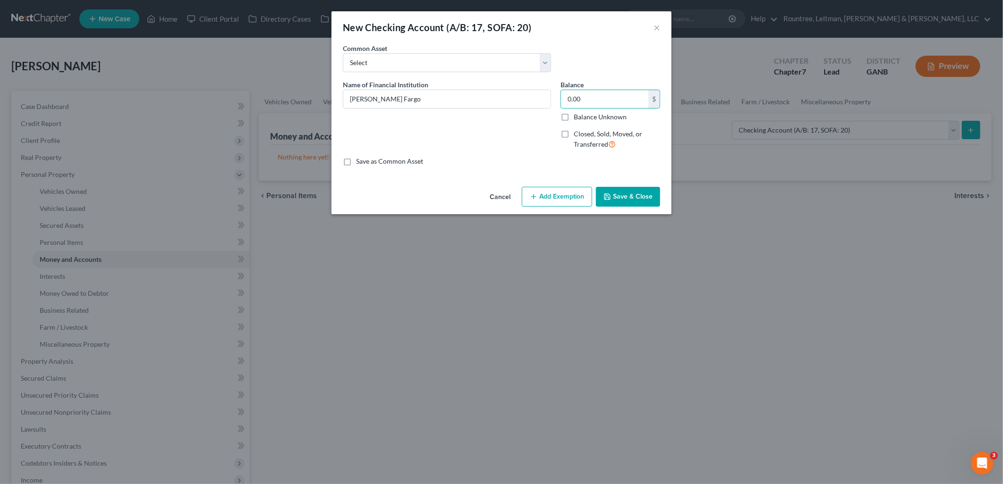
click at [571, 198] on button "Add Exemption" at bounding box center [557, 197] width 70 height 20
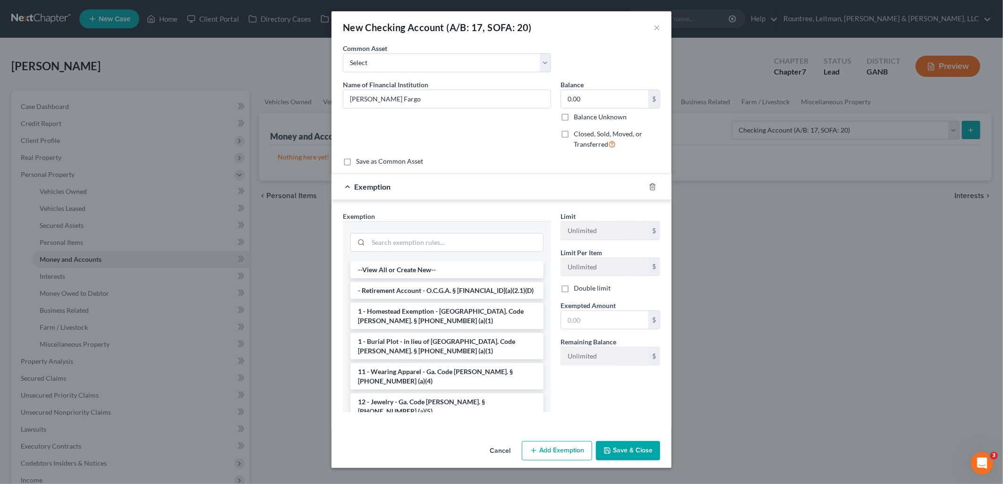
click at [496, 450] on button "Cancel" at bounding box center [500, 451] width 36 height 19
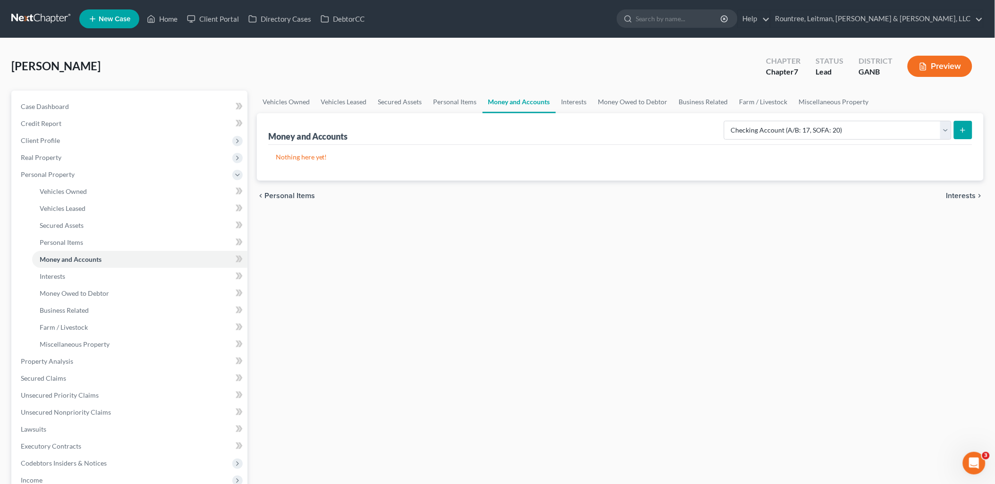
click at [964, 123] on button "submit" at bounding box center [963, 130] width 18 height 18
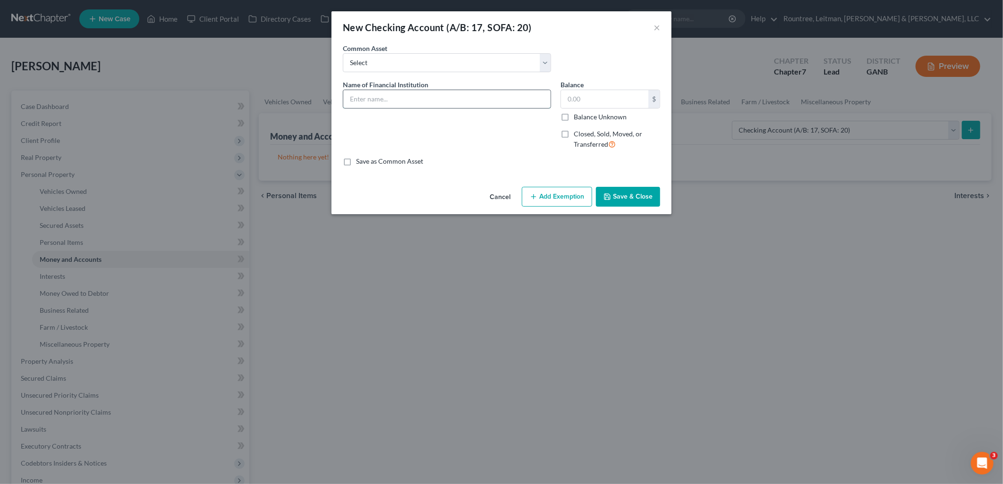
drag, startPoint x: 433, startPoint y: 102, endPoint x: 429, endPoint y: 98, distance: 6.0
click at [429, 100] on input "text" at bounding box center [446, 99] width 207 height 18
type input "[PERSON_NAME] Fargo"
type input "0.00"
click at [619, 197] on button "Save & Close" at bounding box center [628, 197] width 64 height 20
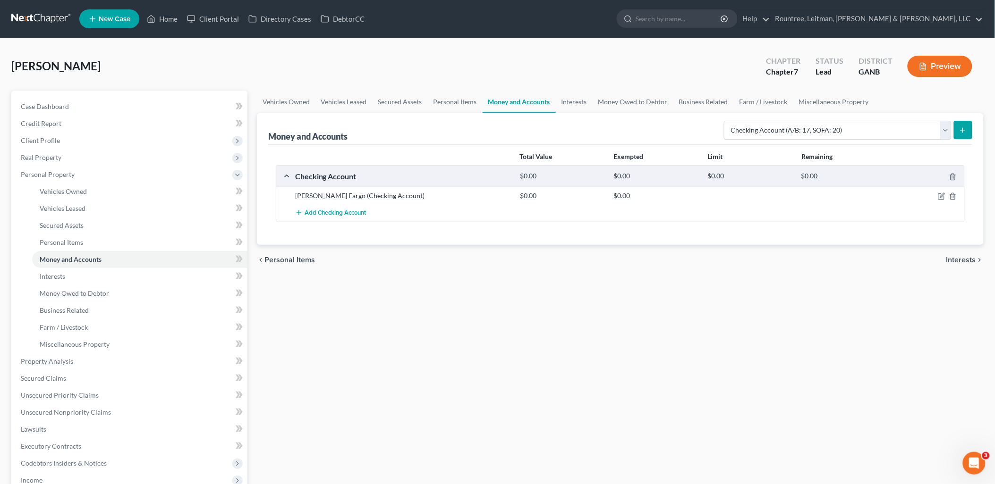
click at [967, 134] on button "submit" at bounding box center [963, 130] width 18 height 18
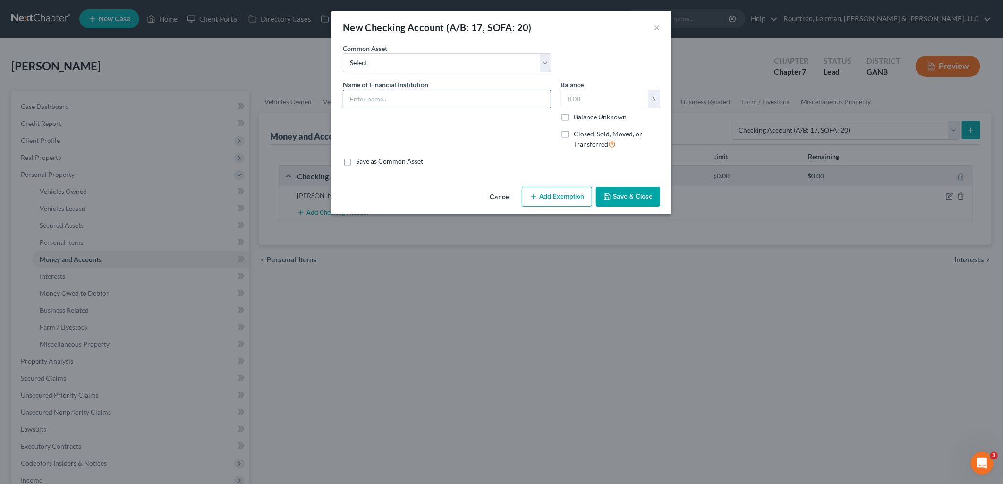
click at [429, 97] on input "text" at bounding box center [446, 99] width 207 height 18
type input "Bank OZK"
type input "4,000"
click at [647, 196] on button "Save & Close" at bounding box center [628, 197] width 64 height 20
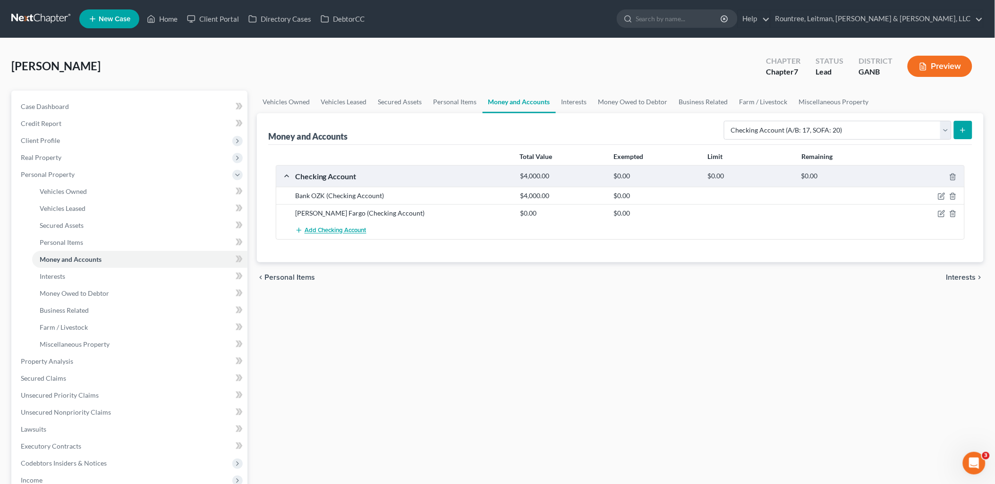
click at [329, 235] on button "Add Checking Account" at bounding box center [330, 230] width 71 height 17
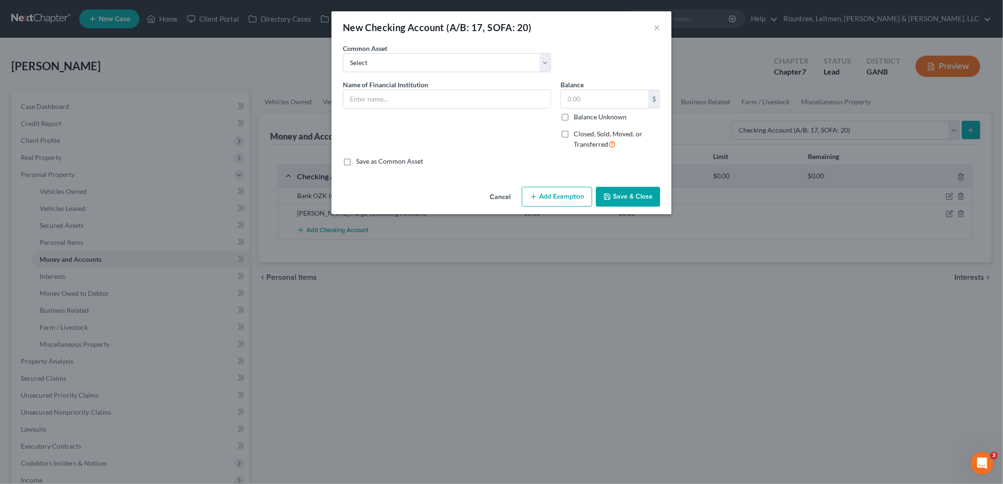
click at [463, 112] on div "Name of Financial Institution *" at bounding box center [447, 118] width 218 height 77
drag, startPoint x: 457, startPoint y: 86, endPoint x: 449, endPoint y: 78, distance: 10.7
click at [455, 84] on div "Name of Financial Institution *" at bounding box center [447, 94] width 208 height 29
click at [436, 103] on input "text" at bounding box center [446, 99] width 207 height 18
type input "Southstate Bank"
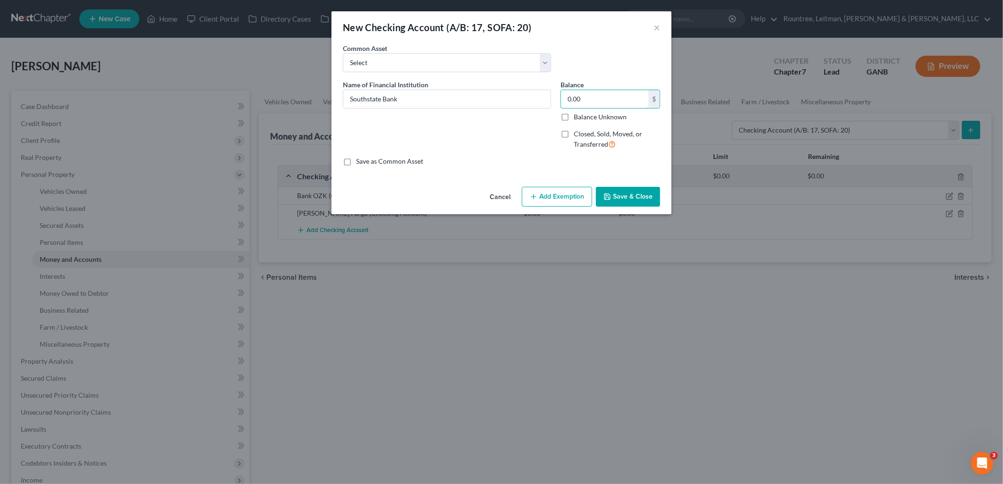
type input "0.00"
click at [634, 204] on button "Save & Close" at bounding box center [628, 197] width 64 height 20
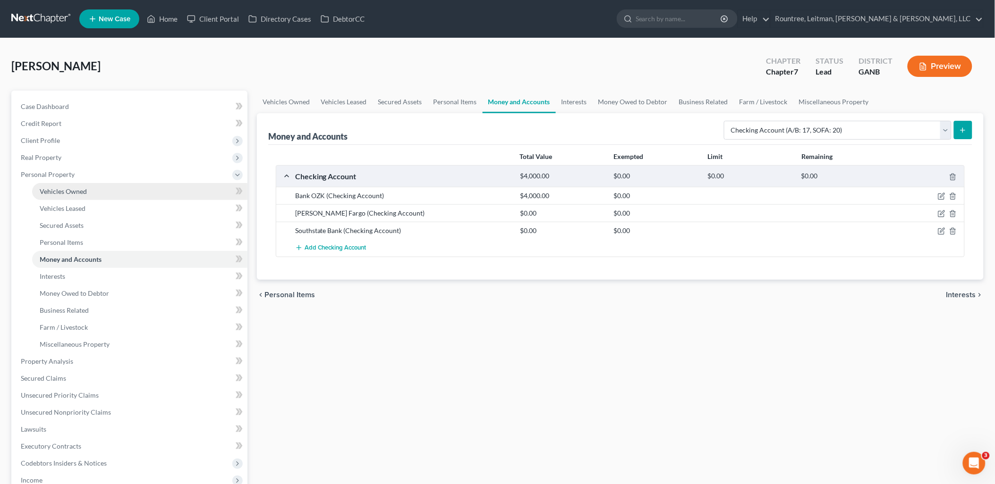
click at [106, 191] on link "Vehicles Owned" at bounding box center [139, 191] width 215 height 17
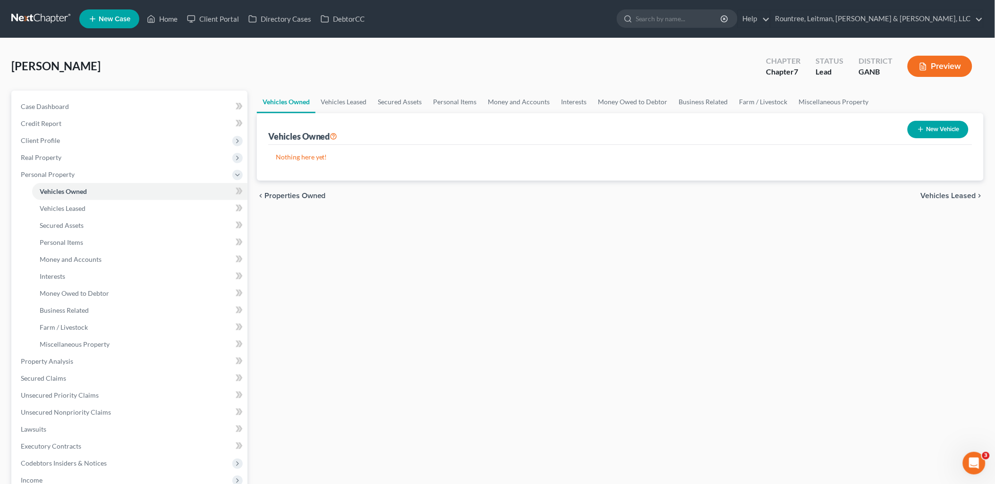
click at [935, 129] on button "New Vehicle" at bounding box center [937, 129] width 61 height 17
select select "0"
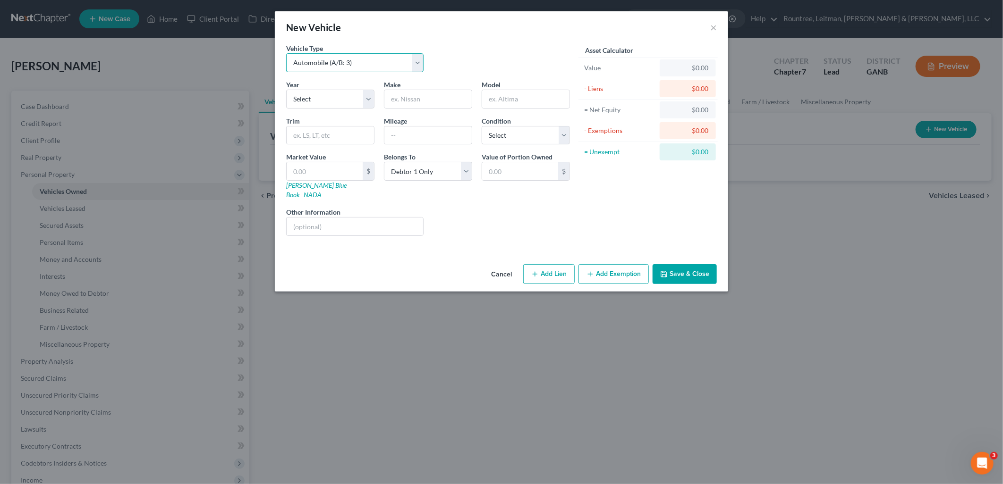
click at [368, 63] on select "Select Automobile (A/B: 3) Truck (A/B: 3) Trailer (A/B: 4) Watercraft (A/B: 4) …" at bounding box center [354, 62] width 137 height 19
click at [371, 52] on div "Vehicle Type Select Automobile (A/B: 3) Truck (A/B: 3) Trailer (A/B: 4) Watercr…" at bounding box center [354, 57] width 147 height 29
click at [341, 93] on select "Select 2026 2025 2024 2023 2022 2021 2020 2019 2018 2017 2016 2015 2014 2013 20…" at bounding box center [330, 99] width 88 height 19
select select "3"
click at [286, 90] on select "Select 2026 2025 2024 2023 2022 2021 2020 2019 2018 2017 2016 2015 2014 2013 20…" at bounding box center [330, 99] width 88 height 19
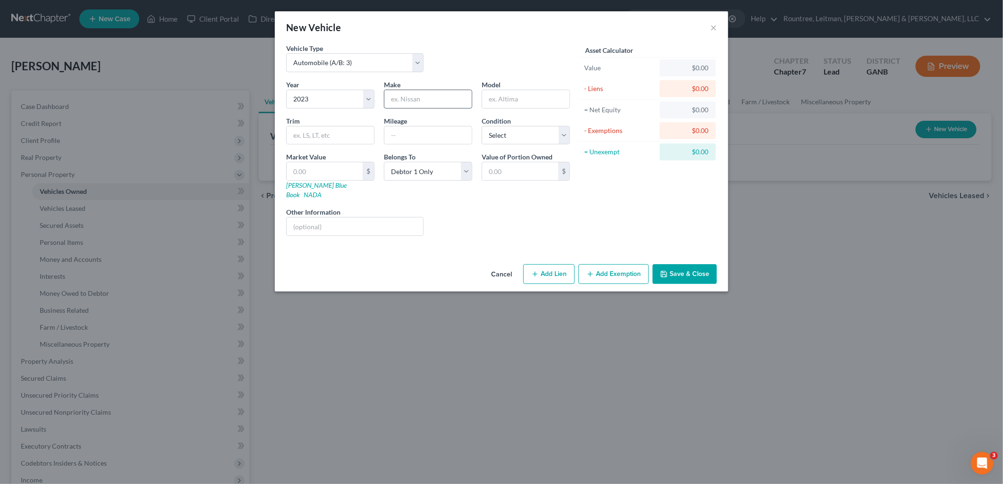
click at [409, 99] on input "text" at bounding box center [427, 99] width 87 height 18
type input "Nissan"
type input "Pathfinder"
click at [512, 134] on select "Select Excellent Very Good Good Fair Poor" at bounding box center [526, 135] width 88 height 19
select select "2"
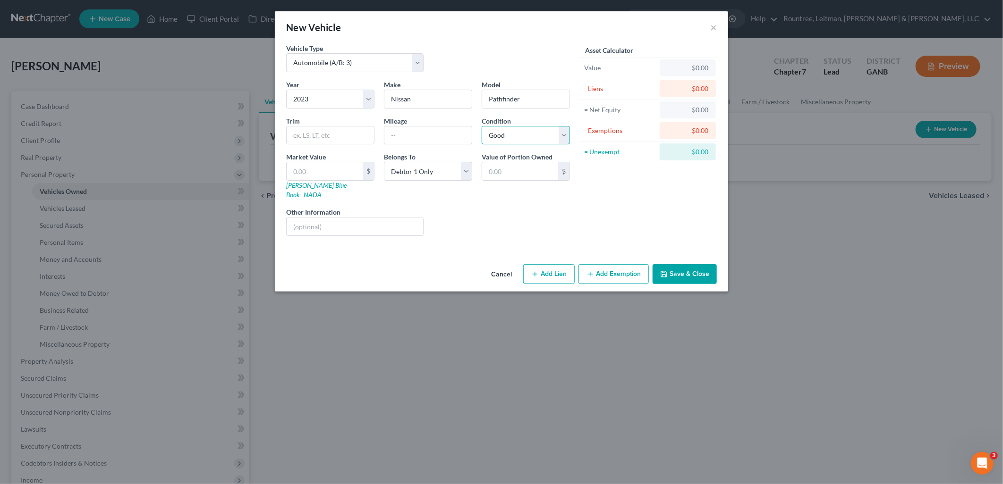
click at [482, 126] on select "Select Excellent Very Good Good Fair Poor" at bounding box center [526, 135] width 88 height 19
click at [393, 140] on input "text" at bounding box center [427, 136] width 87 height 18
type input "25000"
click at [497, 215] on div "Liens Select" at bounding box center [501, 221] width 147 height 29
click at [466, 175] on select "Select Debtor 1 Only Debtor 2 Only Debtor 1 And Debtor 2 Only At Least One Of T…" at bounding box center [428, 171] width 88 height 19
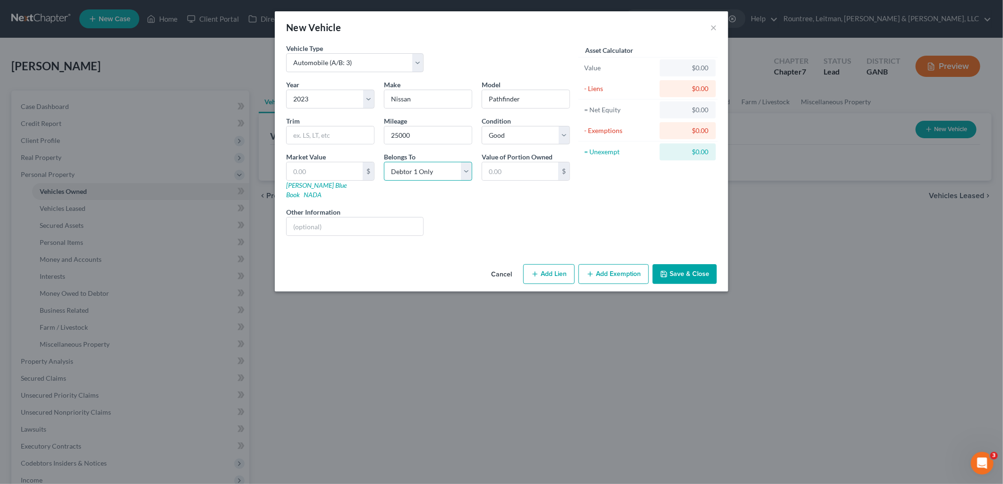
select select "3"
click at [384, 162] on select "Select Debtor 1 Only Debtor 2 Only Debtor 1 And Debtor 2 Only At Least One Of T…" at bounding box center [428, 171] width 88 height 19
click at [694, 266] on button "Save & Close" at bounding box center [685, 274] width 64 height 20
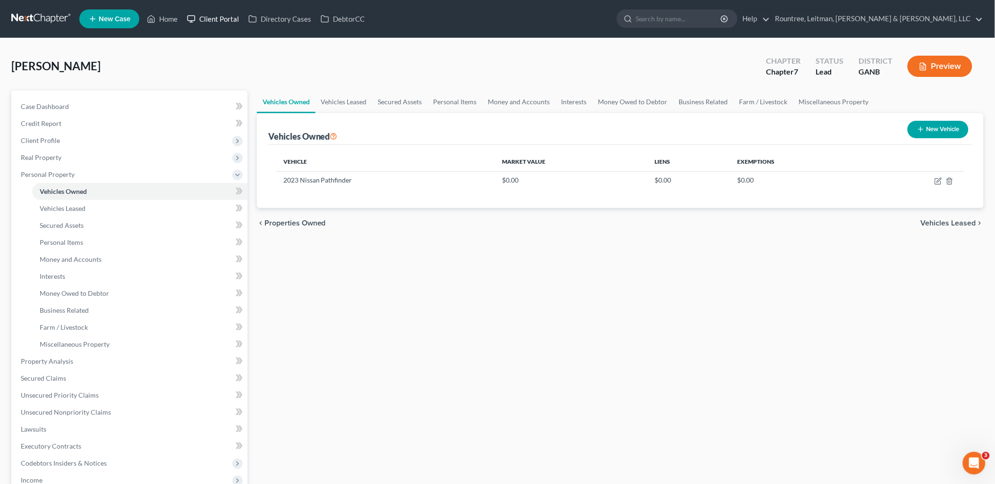
click at [216, 18] on link "Client Portal" at bounding box center [212, 18] width 61 height 17
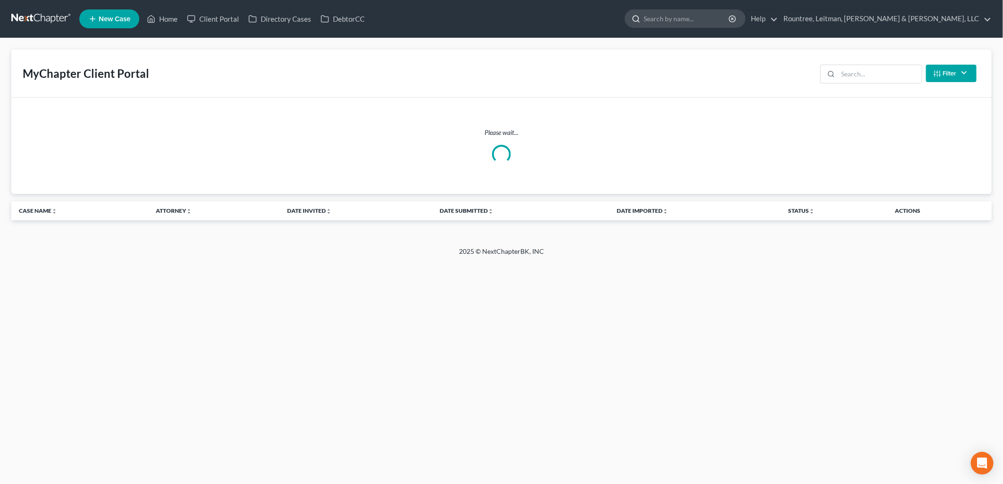
click at [730, 21] on input "search" at bounding box center [687, 18] width 86 height 17
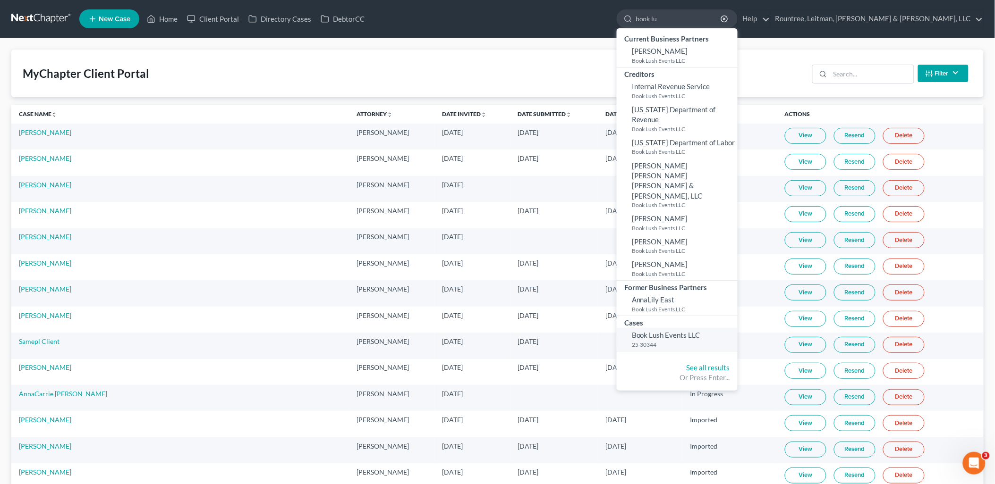
type input "book lu"
click at [700, 331] on span "Book Lush Events LLC" at bounding box center [666, 335] width 68 height 8
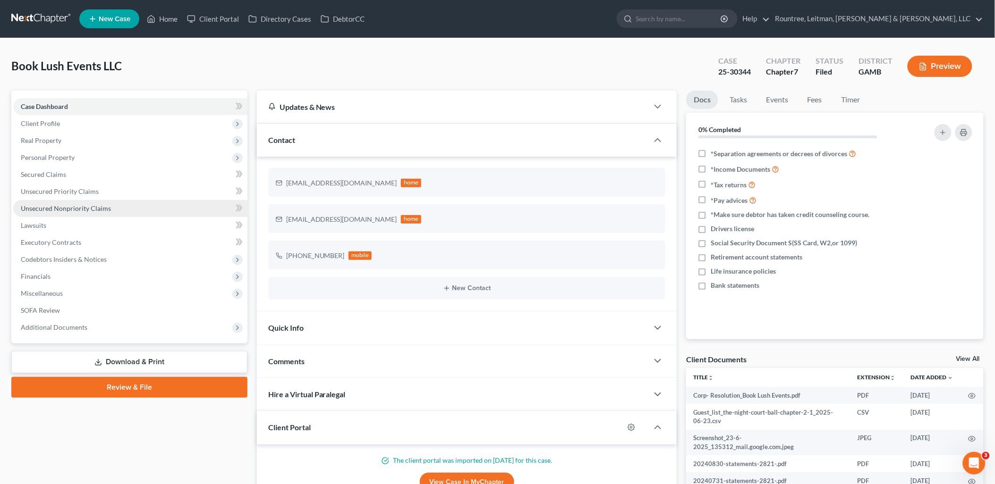
click at [79, 210] on span "Unsecured Nonpriority Claims" at bounding box center [66, 208] width 90 height 8
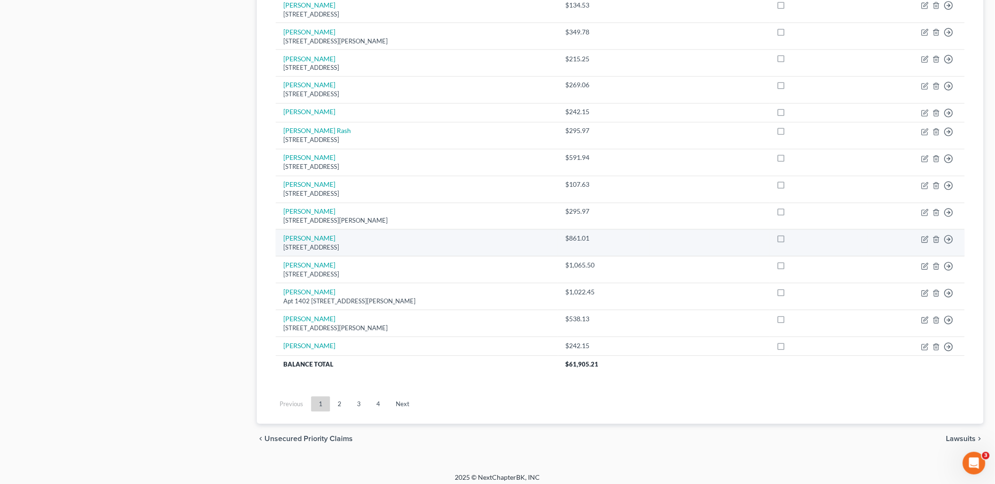
scroll to position [584, 0]
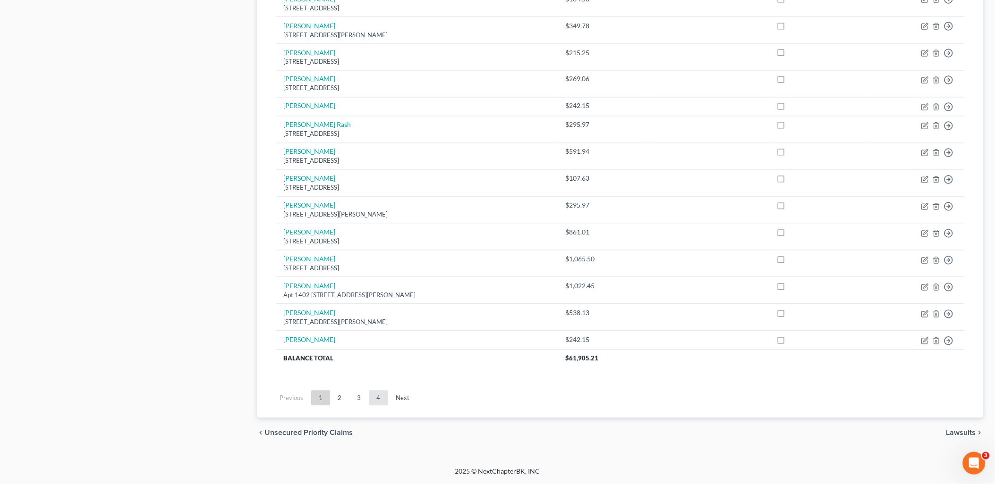
click at [383, 399] on link "4" at bounding box center [378, 398] width 19 height 15
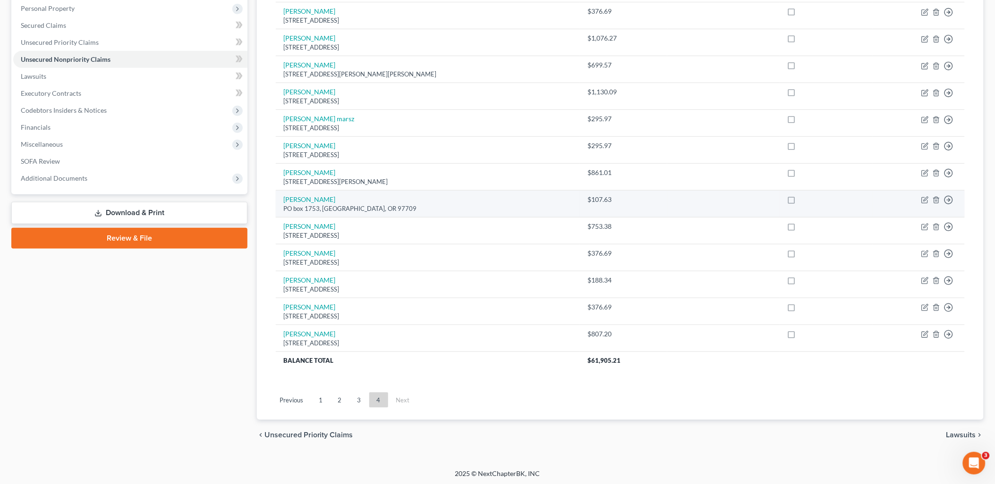
scroll to position [151, 0]
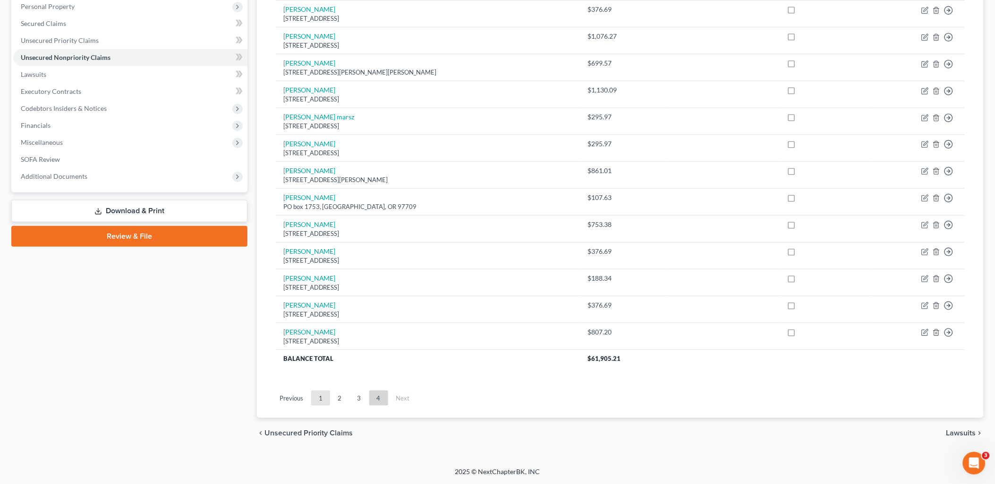
click at [320, 400] on link "1" at bounding box center [320, 398] width 19 height 15
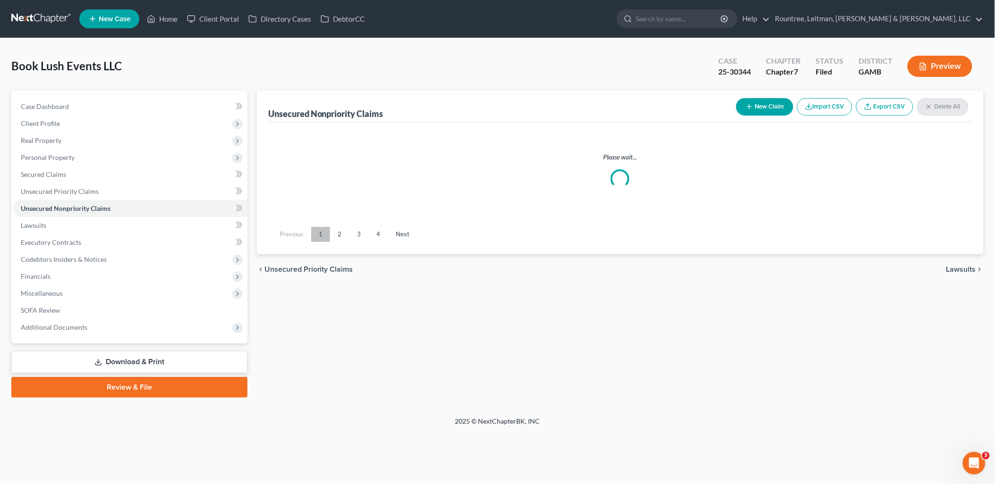
scroll to position [0, 0]
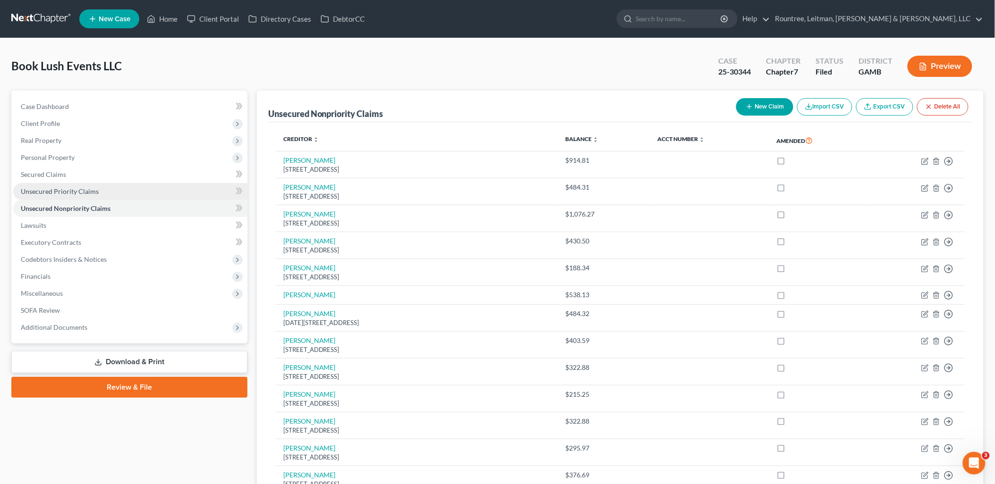
click at [74, 187] on span "Unsecured Priority Claims" at bounding box center [60, 191] width 78 height 8
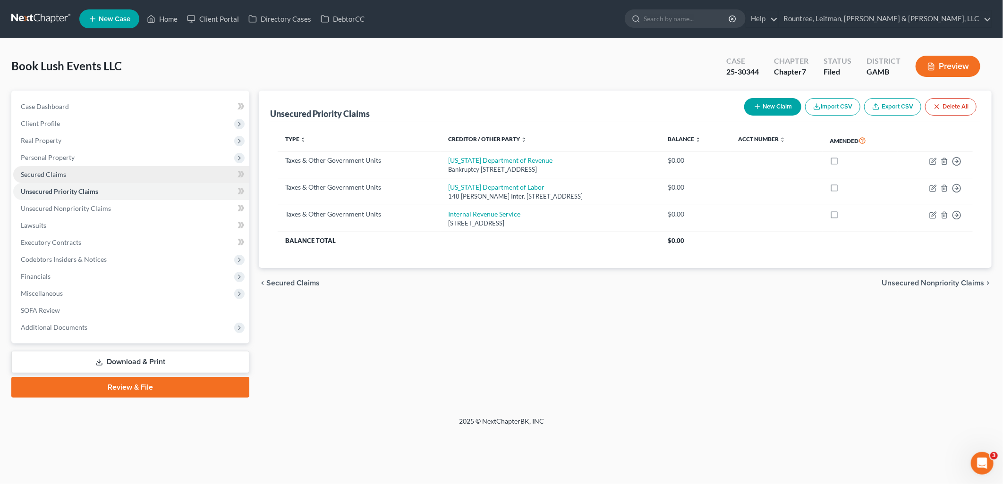
click at [78, 172] on link "Secured Claims" at bounding box center [131, 174] width 236 height 17
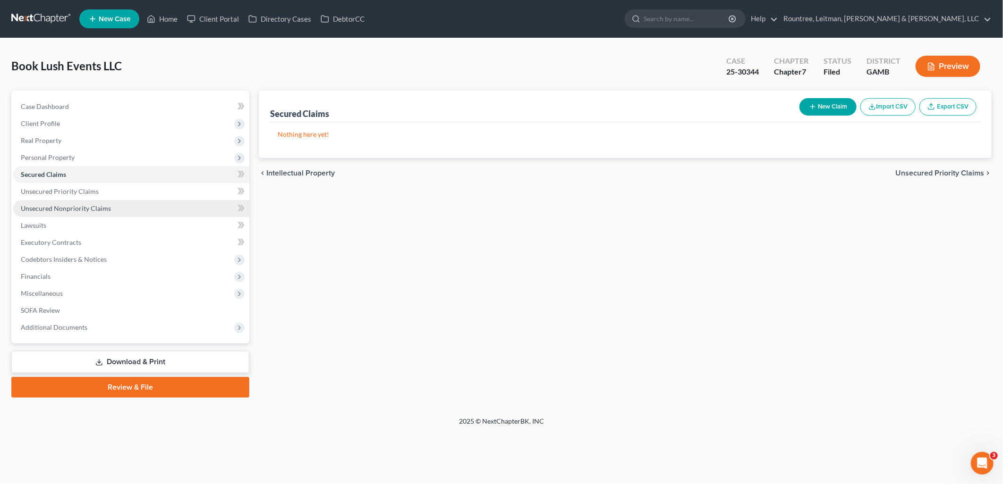
click at [92, 205] on span "Unsecured Nonpriority Claims" at bounding box center [66, 208] width 90 height 8
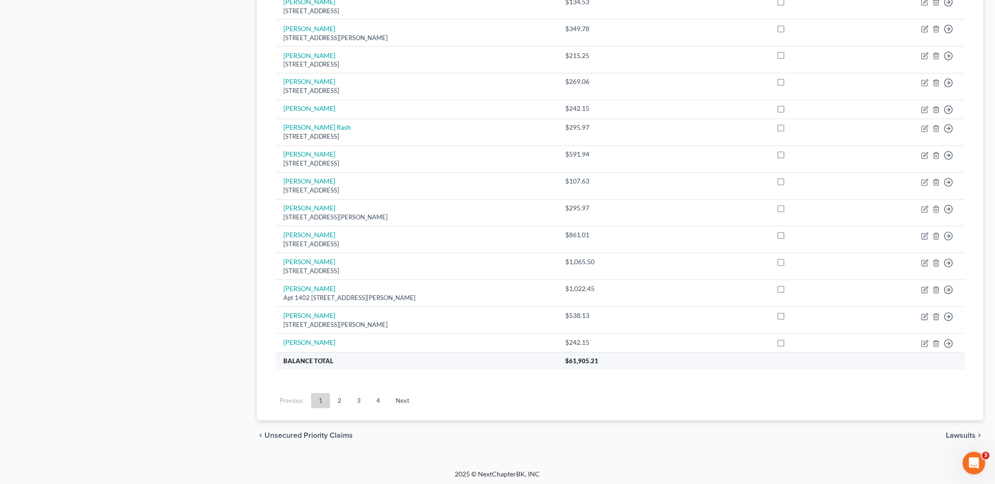
scroll to position [584, 0]
click at [378, 403] on link "4" at bounding box center [378, 398] width 19 height 15
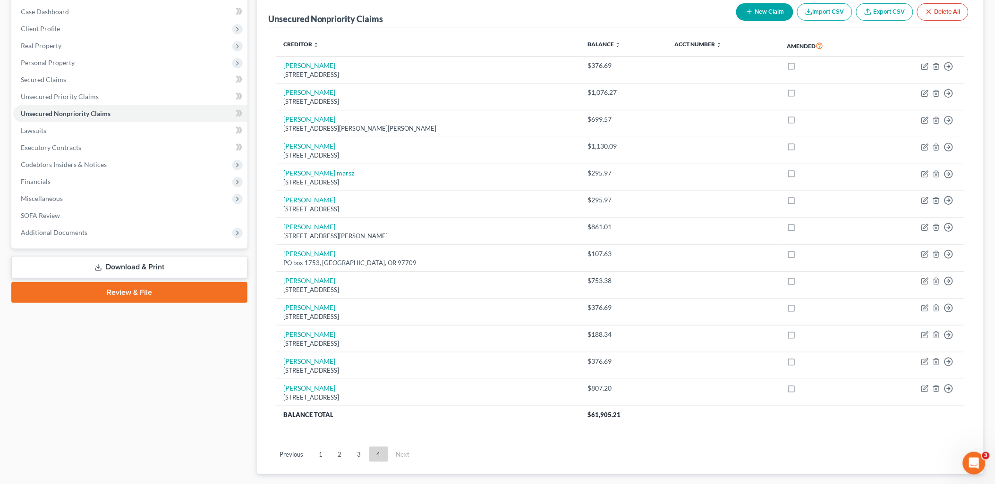
scroll to position [0, 0]
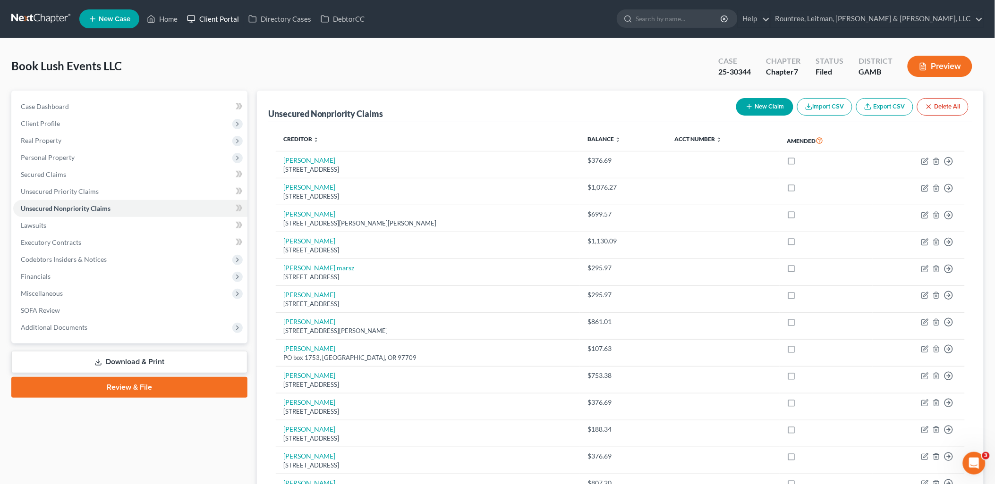
click at [214, 20] on link "Client Portal" at bounding box center [212, 18] width 61 height 17
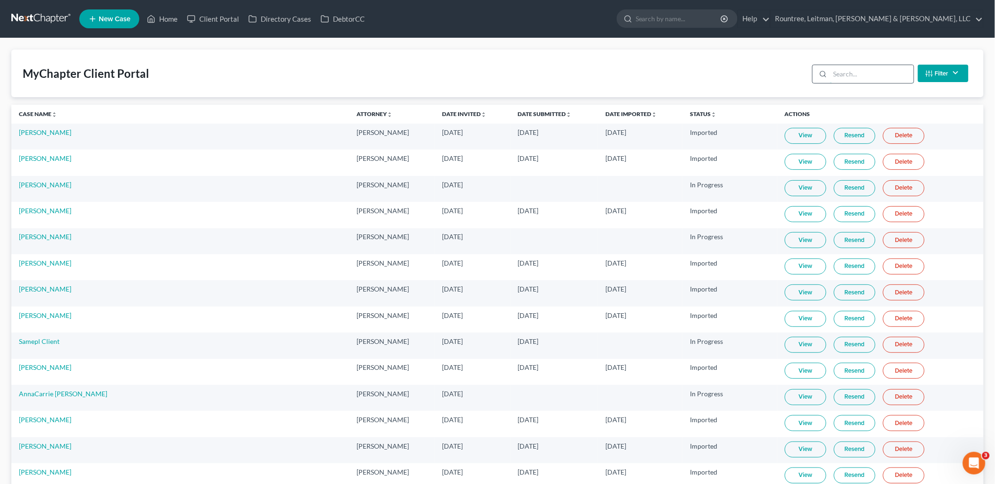
click at [876, 73] on input "search" at bounding box center [872, 74] width 84 height 18
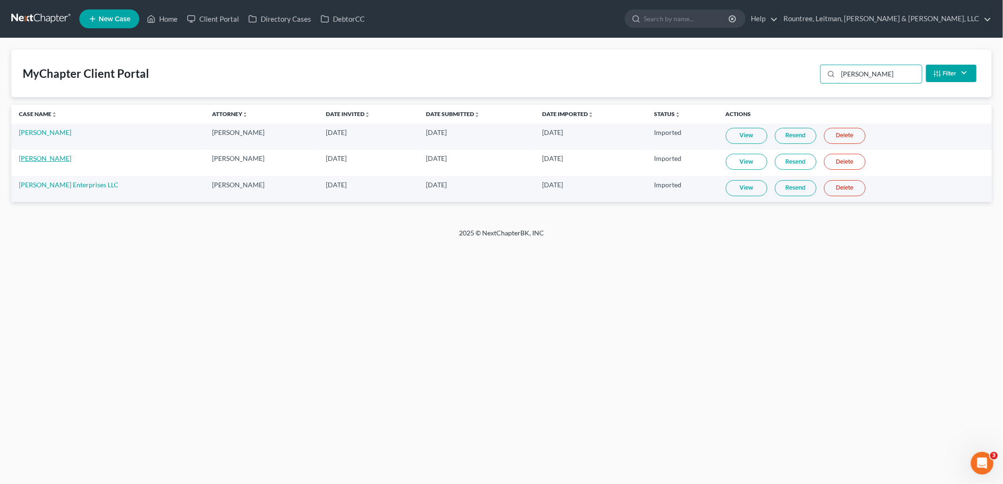
type input "ansah"
click at [51, 158] on link "Leandra Ansah" at bounding box center [45, 158] width 52 height 8
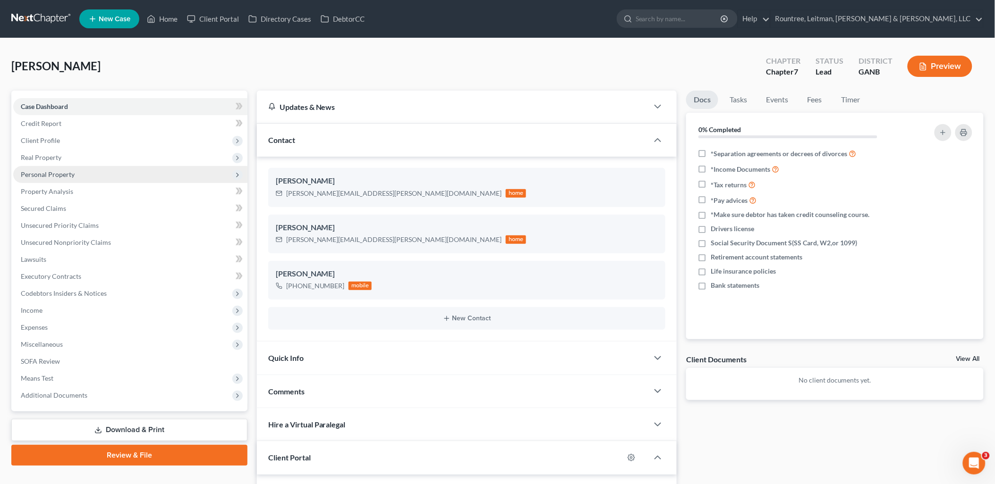
click at [67, 178] on span "Personal Property" at bounding box center [130, 174] width 234 height 17
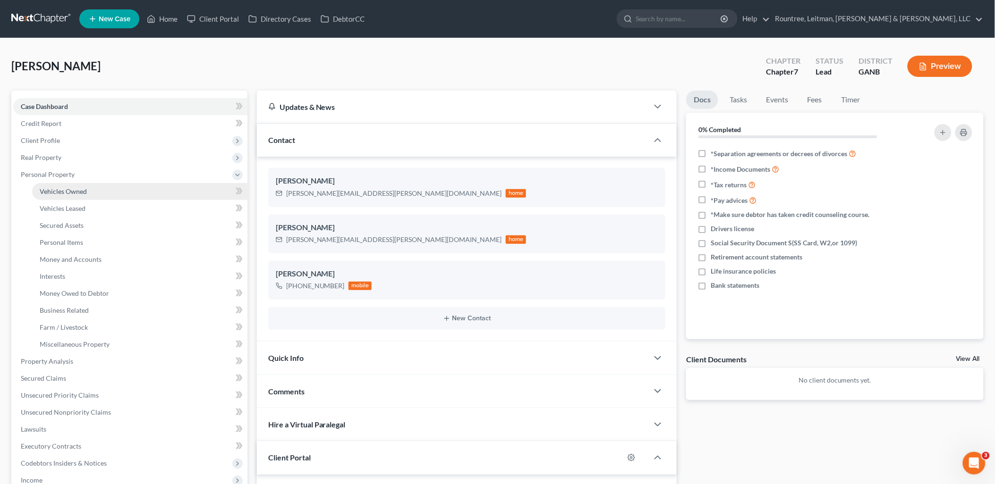
click at [70, 191] on span "Vehicles Owned" at bounding box center [63, 191] width 47 height 8
